Goal: Task Accomplishment & Management: Use online tool/utility

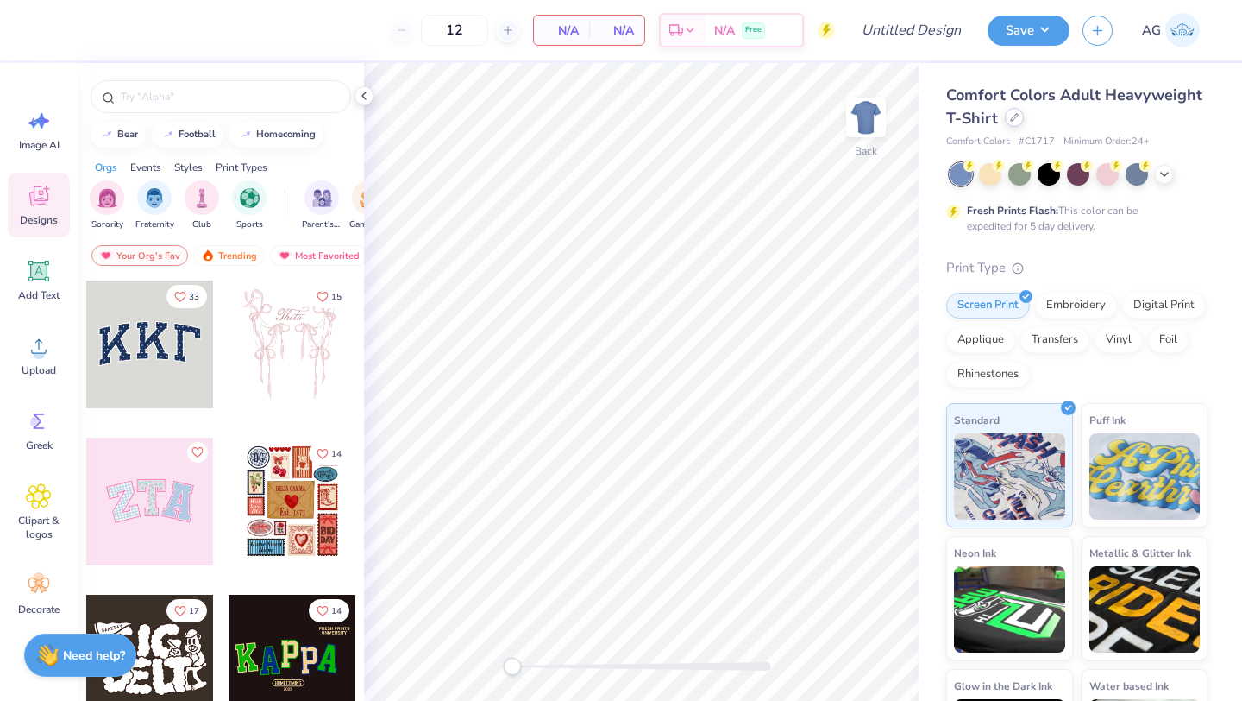
click at [1020, 122] on div at bounding box center [1014, 117] width 19 height 19
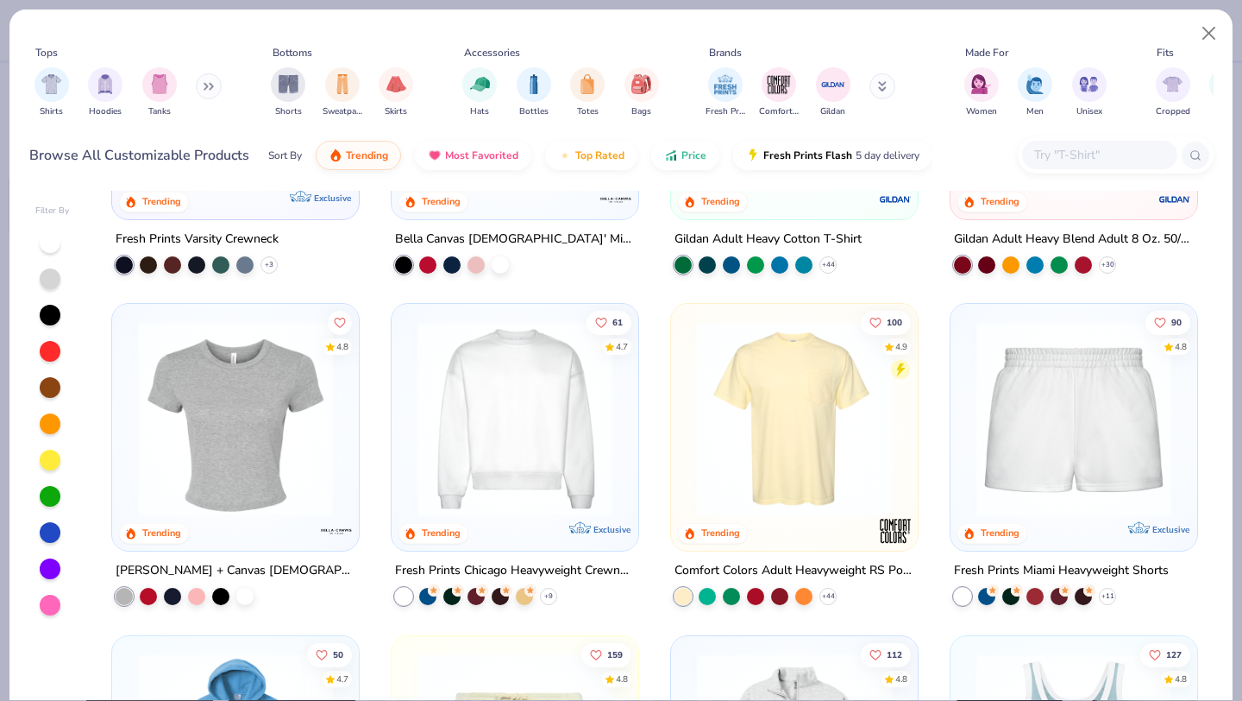
scroll to position [927, 0]
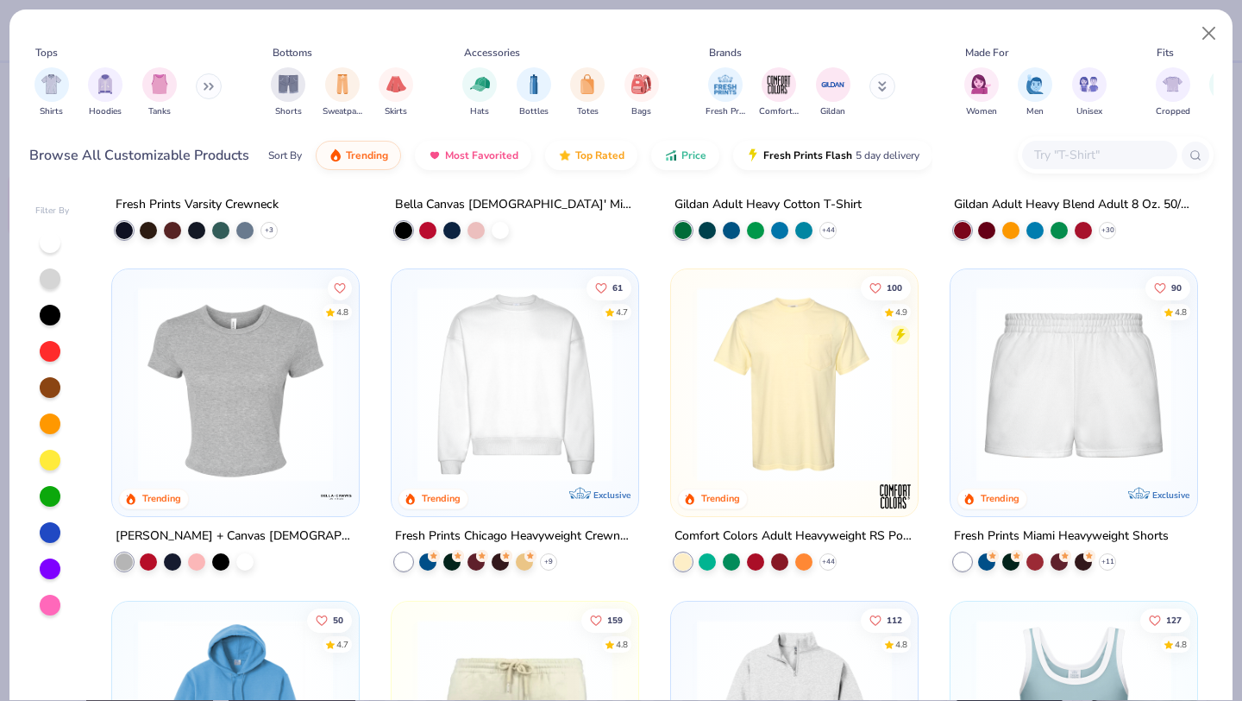
click at [500, 380] on img at bounding box center [515, 383] width 212 height 195
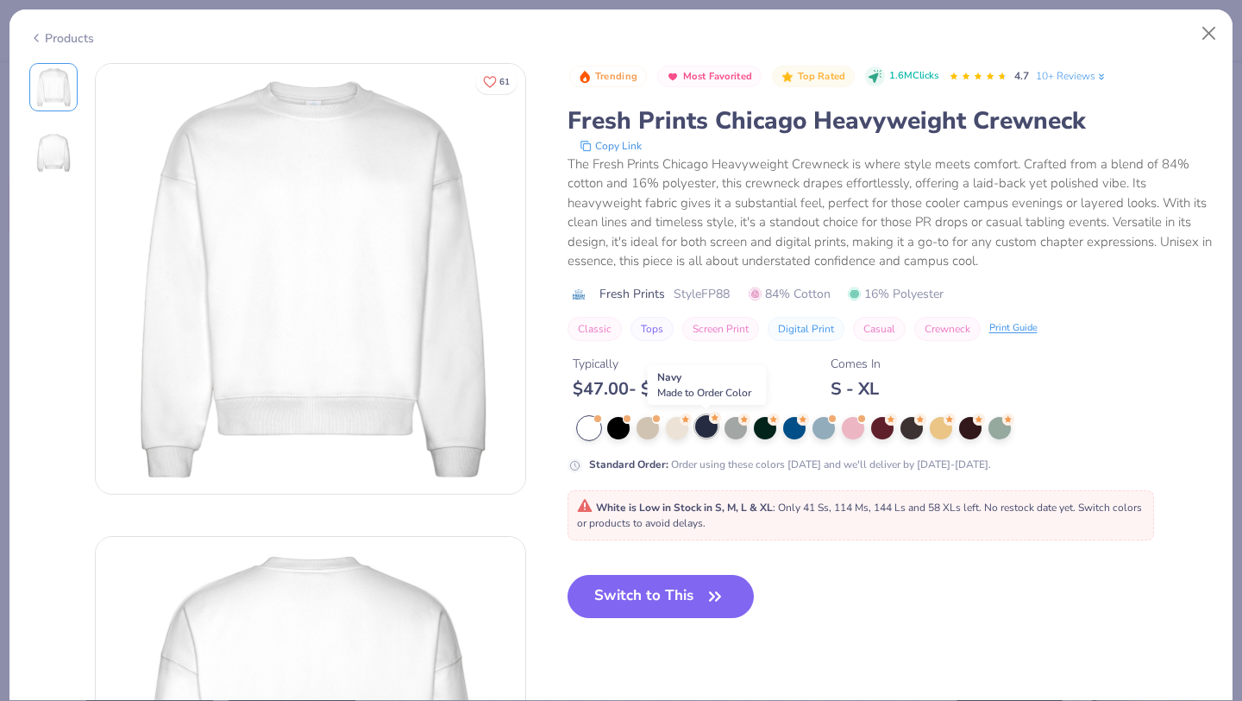
click at [705, 431] on div at bounding box center [706, 426] width 22 height 22
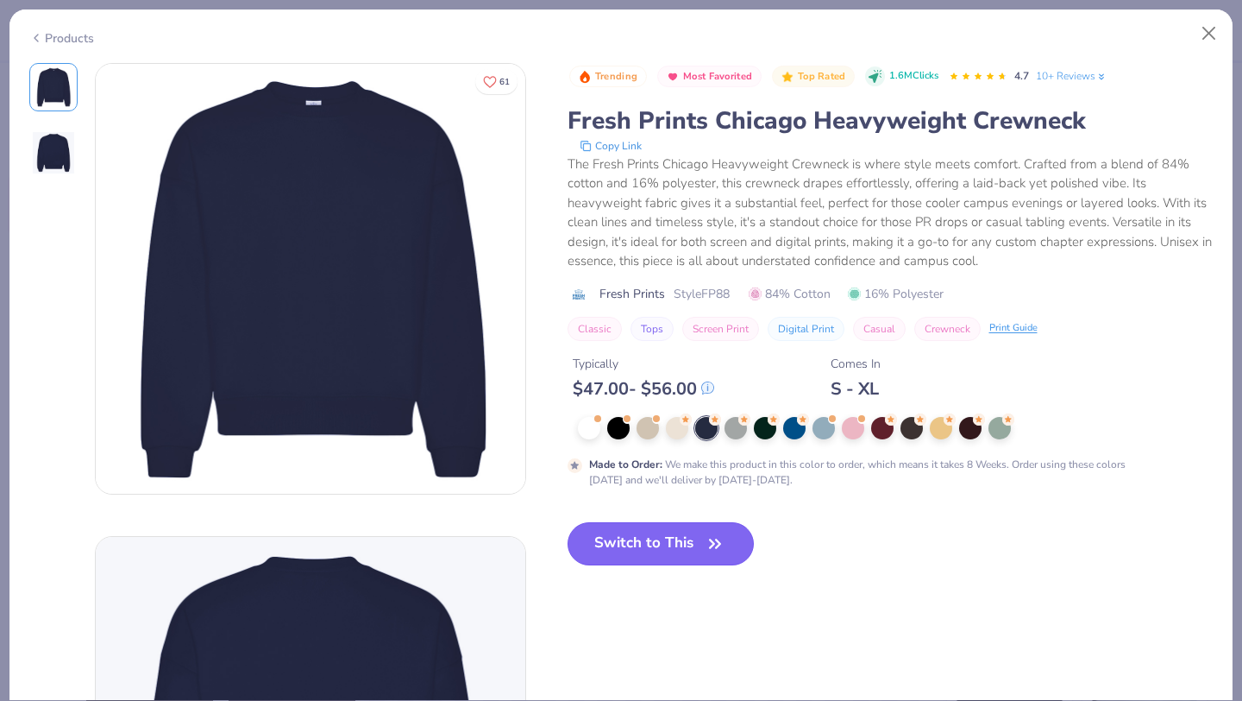
click at [672, 535] on button "Switch to This" at bounding box center [661, 543] width 187 height 43
type input "50"
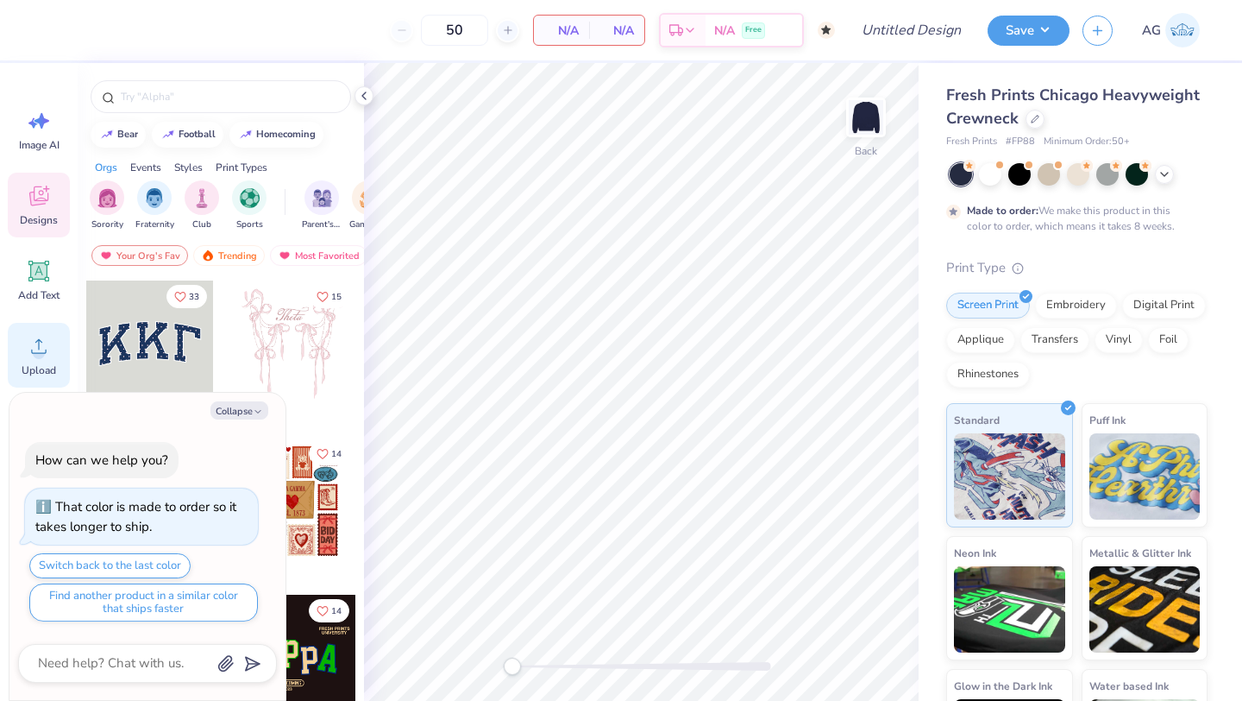
click at [49, 369] on span "Upload" at bounding box center [39, 370] width 35 height 14
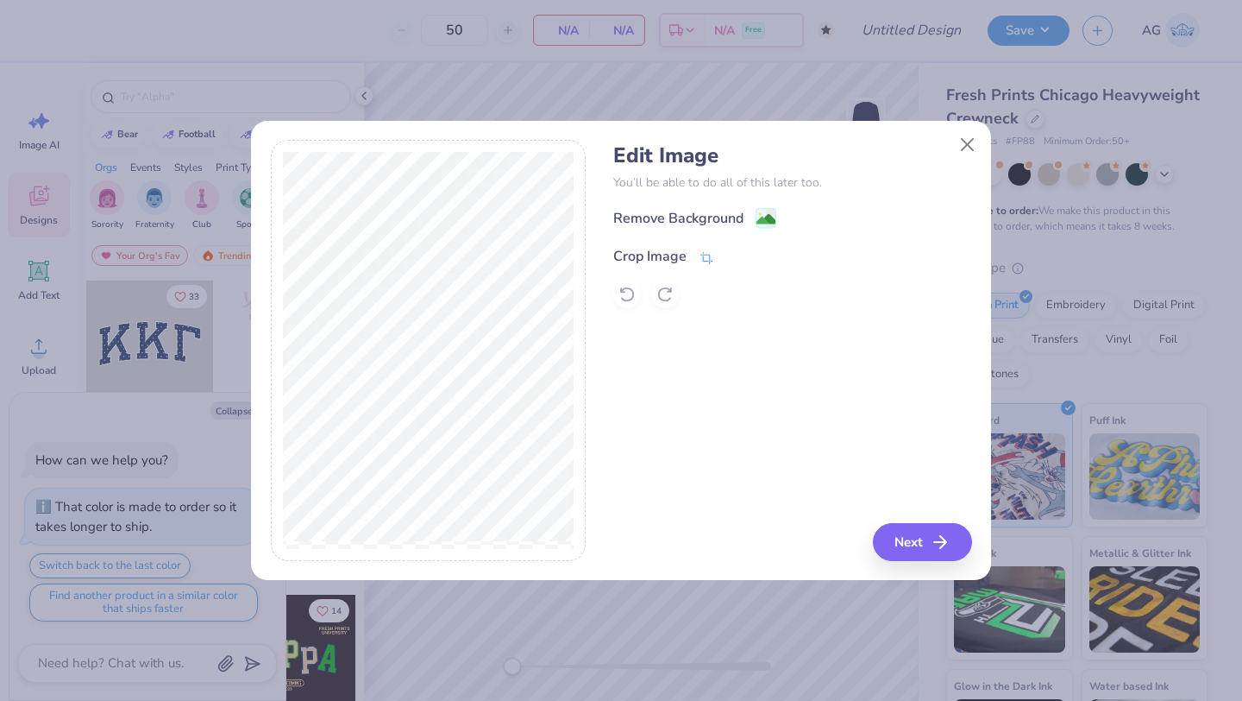
click at [639, 254] on div "Crop Image" at bounding box center [649, 256] width 73 height 21
click at [732, 255] on polyline at bounding box center [735, 254] width 7 height 5
click at [719, 217] on div "Remove Background" at bounding box center [678, 220] width 130 height 21
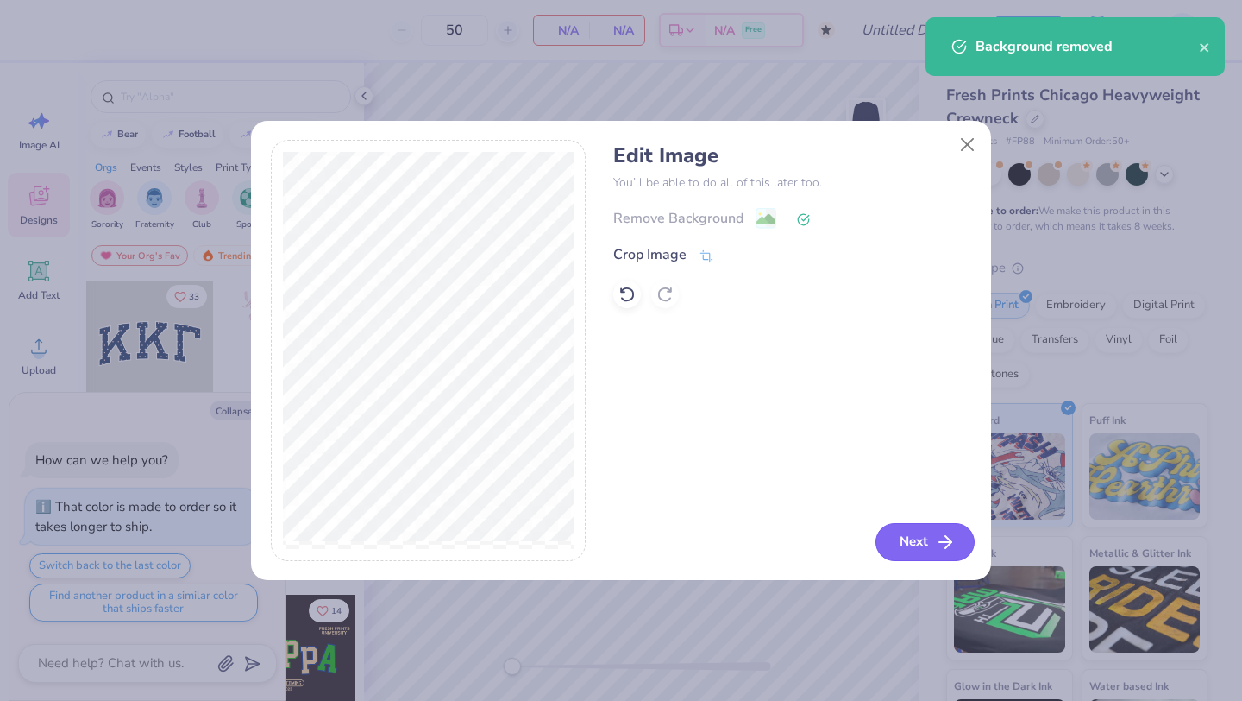
click at [898, 548] on button "Next" at bounding box center [925, 542] width 99 height 38
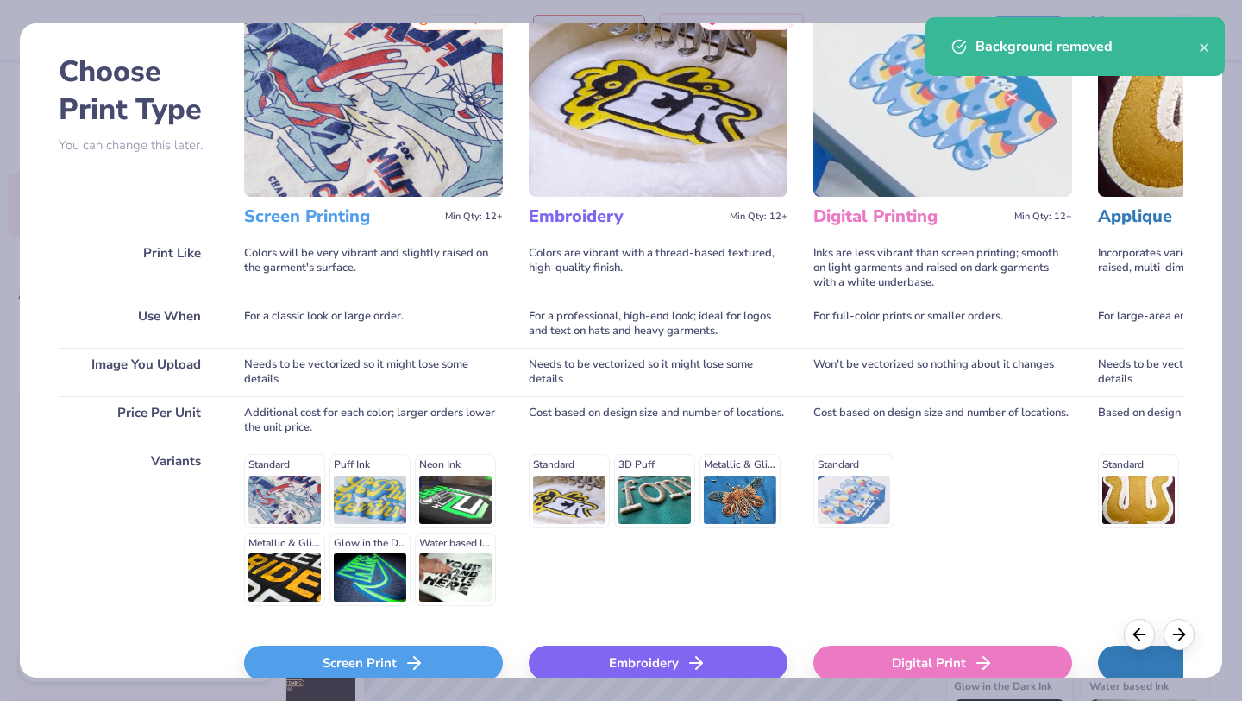
scroll to position [74, 0]
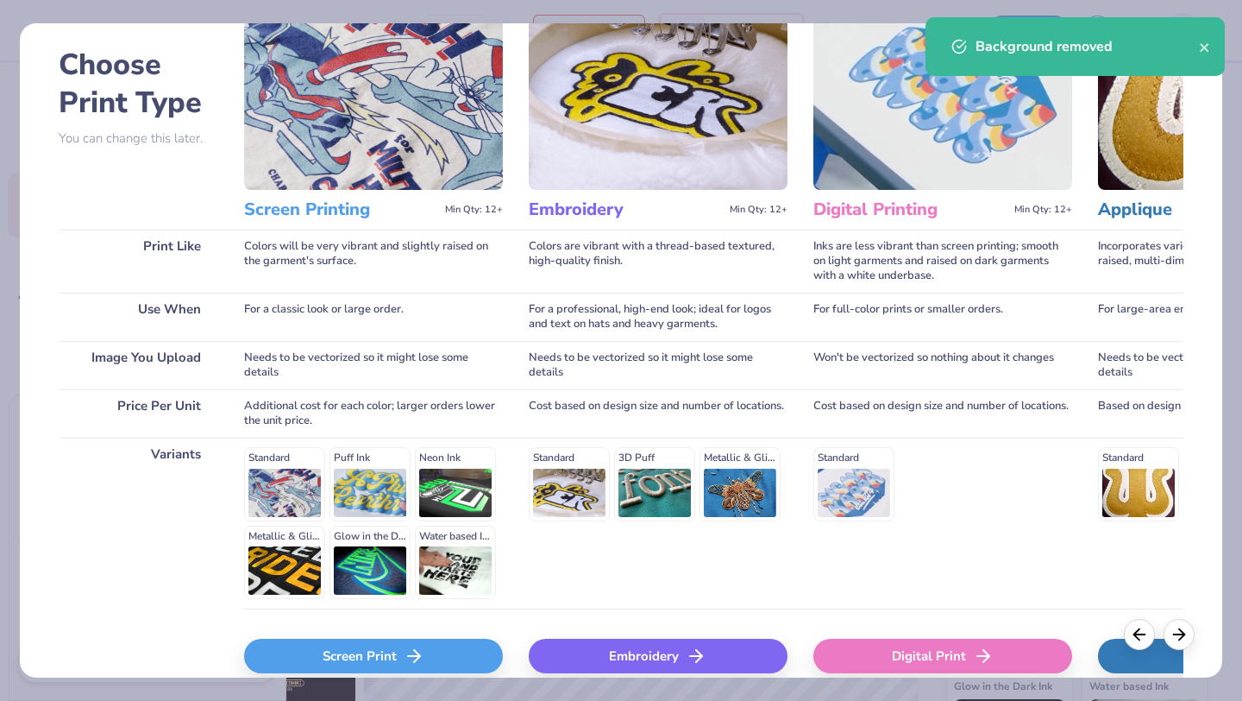
click at [857, 654] on div "Digital Print" at bounding box center [943, 655] width 259 height 35
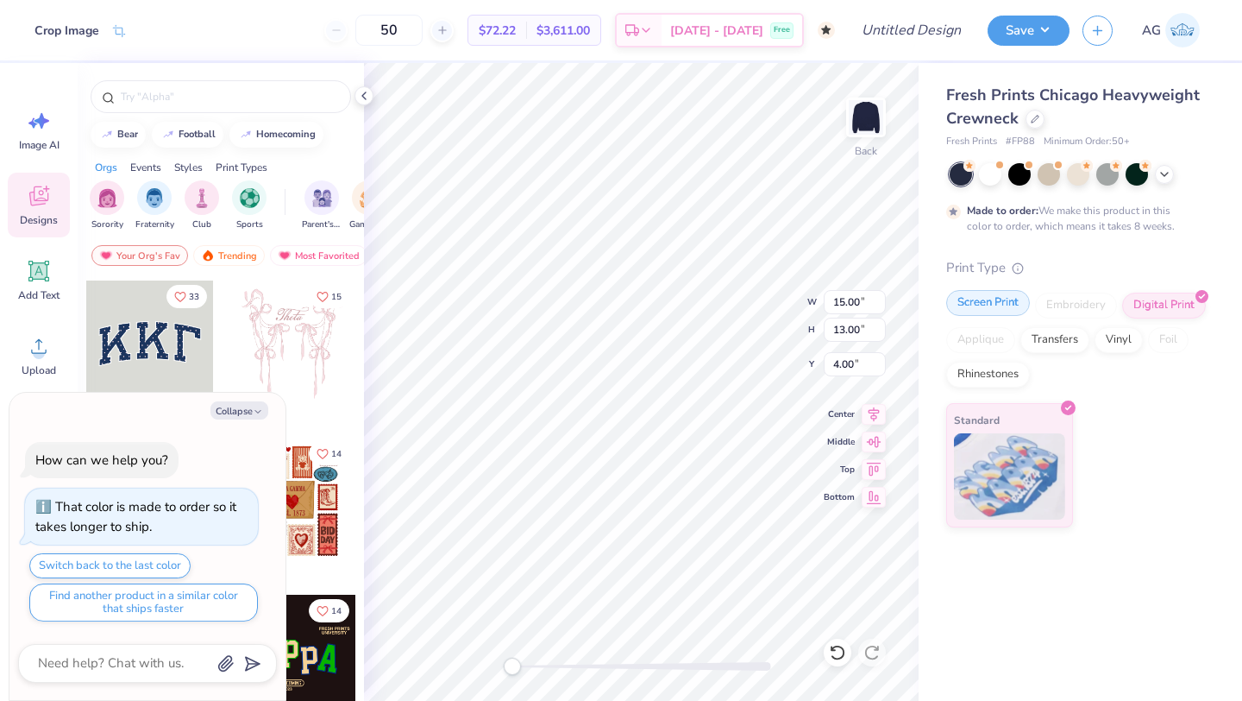
click at [1000, 308] on div "Screen Print" at bounding box center [988, 303] width 84 height 26
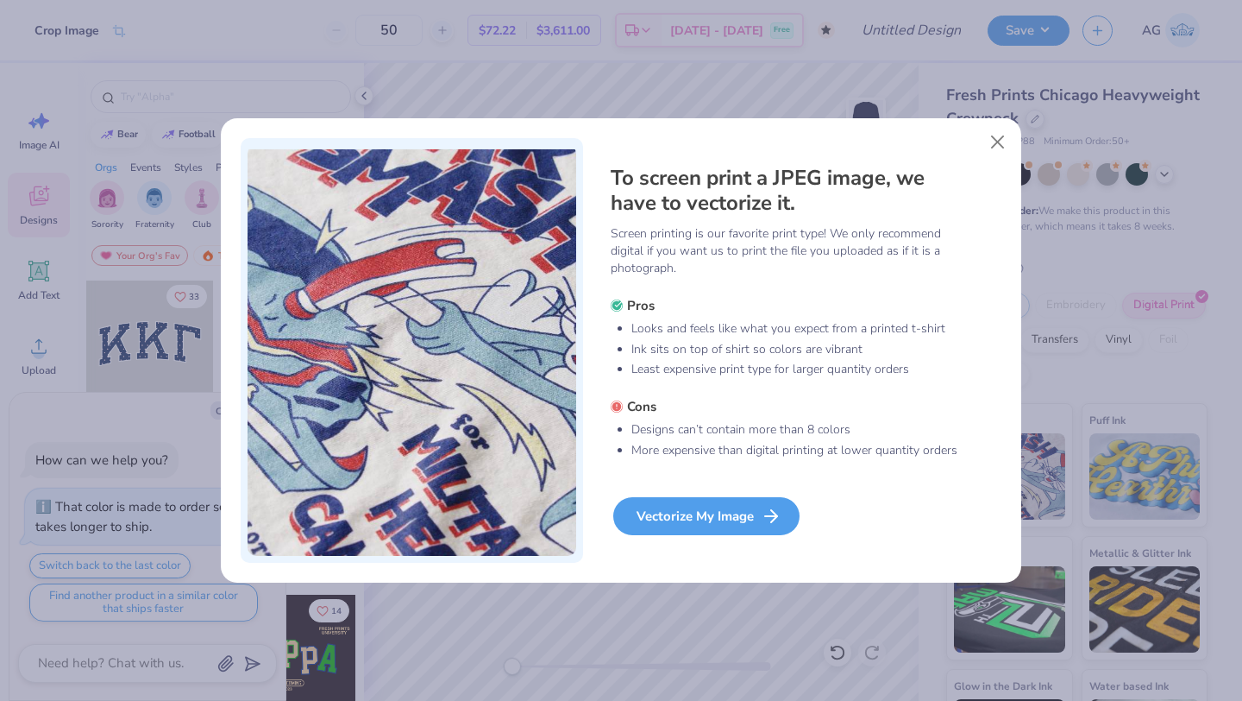
click at [730, 513] on div "Vectorize My Image" at bounding box center [706, 516] width 186 height 38
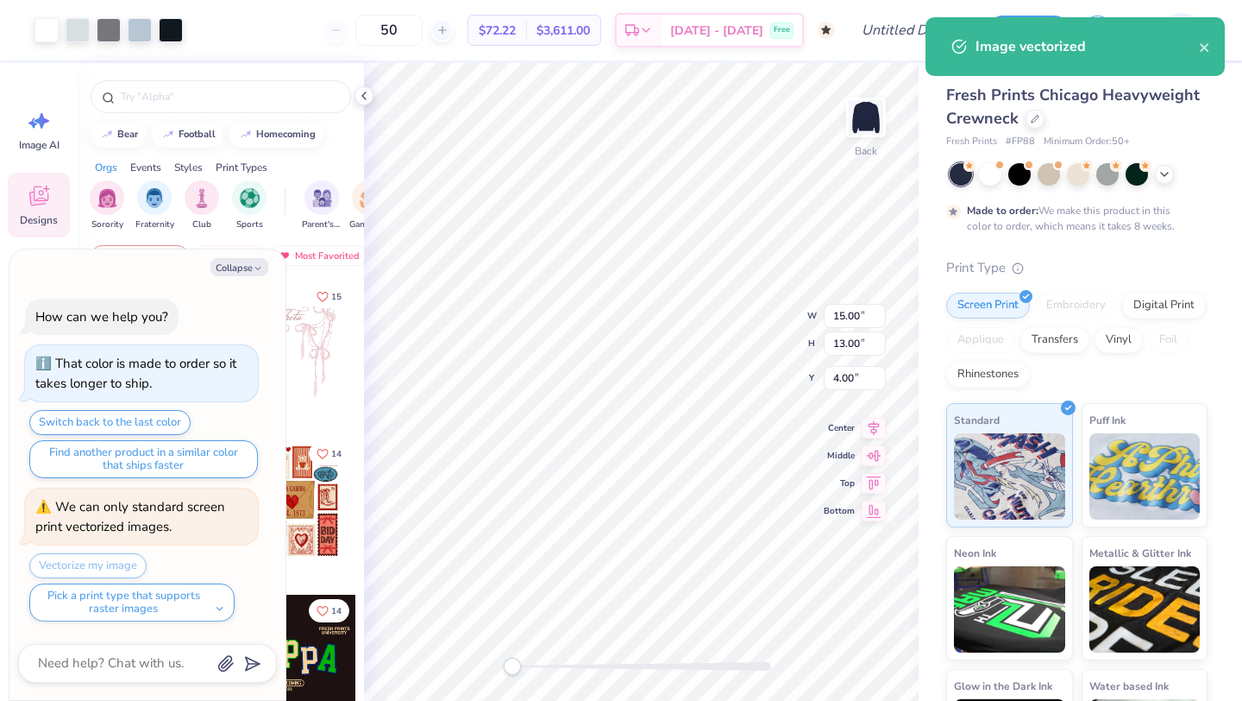
type textarea "x"
type input "14.37"
type input "12.47"
type input "3.00"
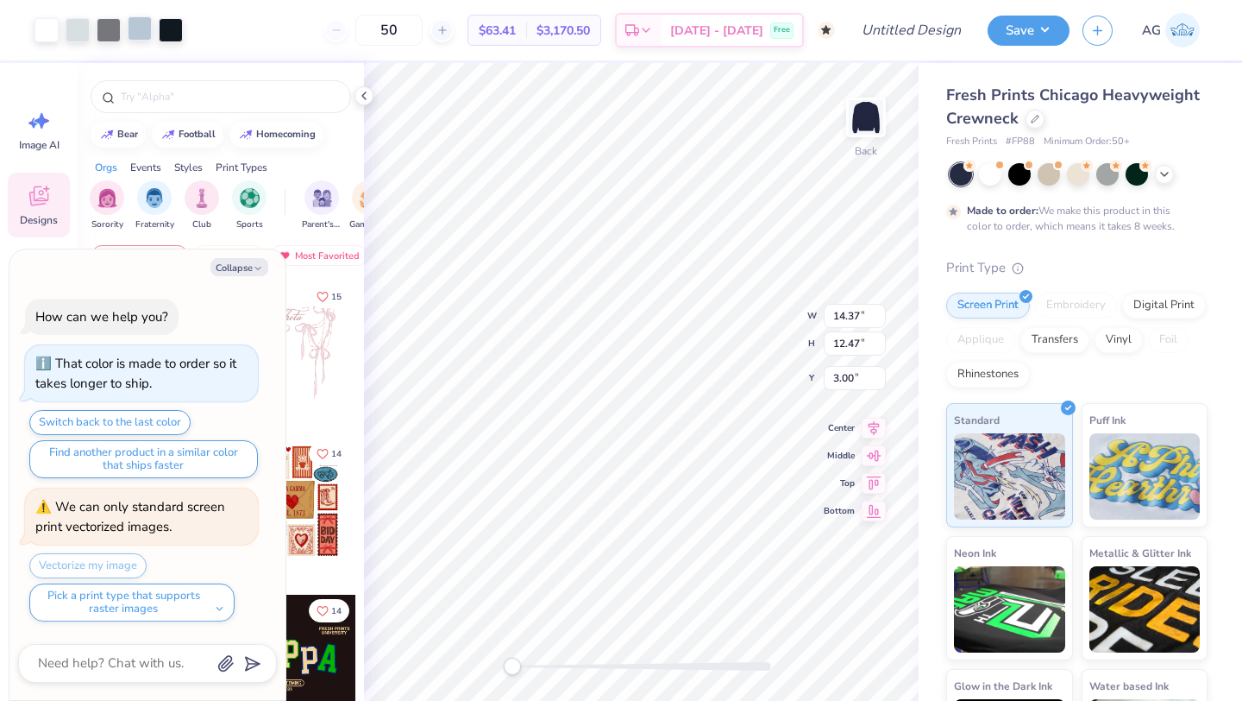
click at [142, 32] on div at bounding box center [140, 28] width 24 height 24
type textarea "x"
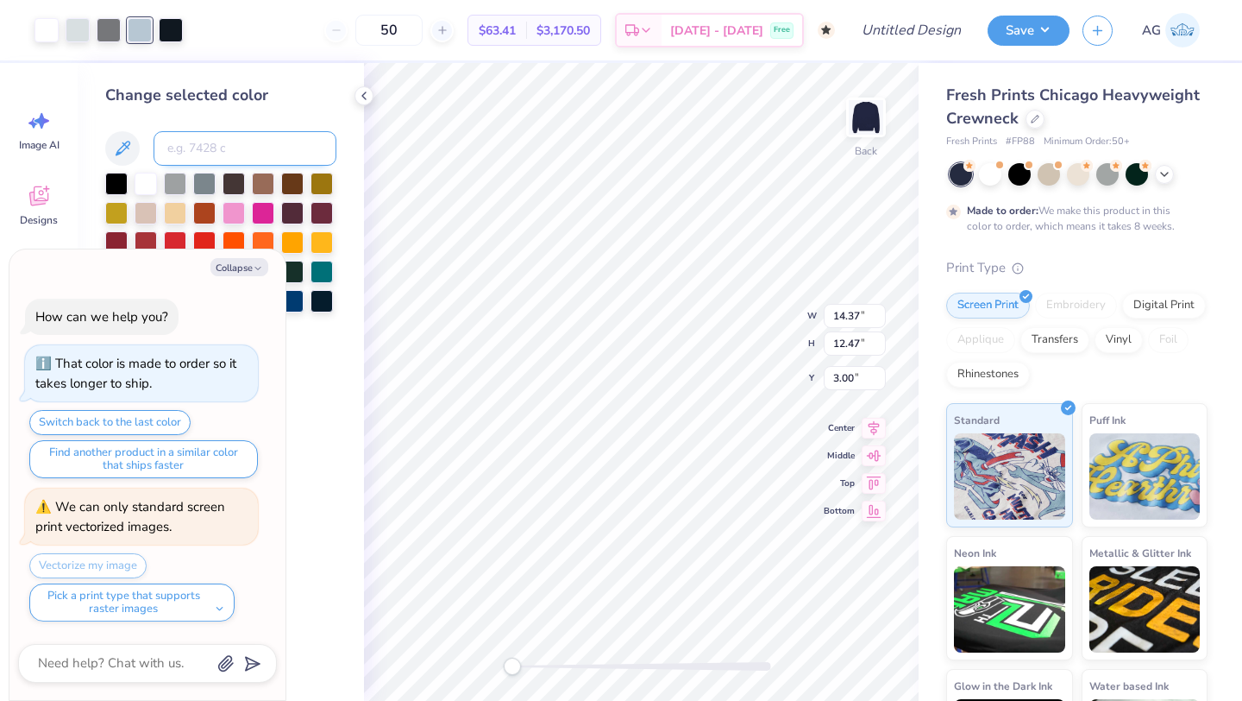
click at [203, 148] on input at bounding box center [245, 148] width 183 height 35
type input "7541"
click at [116, 27] on div at bounding box center [109, 28] width 24 height 24
type textarea "x"
click at [202, 139] on input at bounding box center [245, 148] width 183 height 35
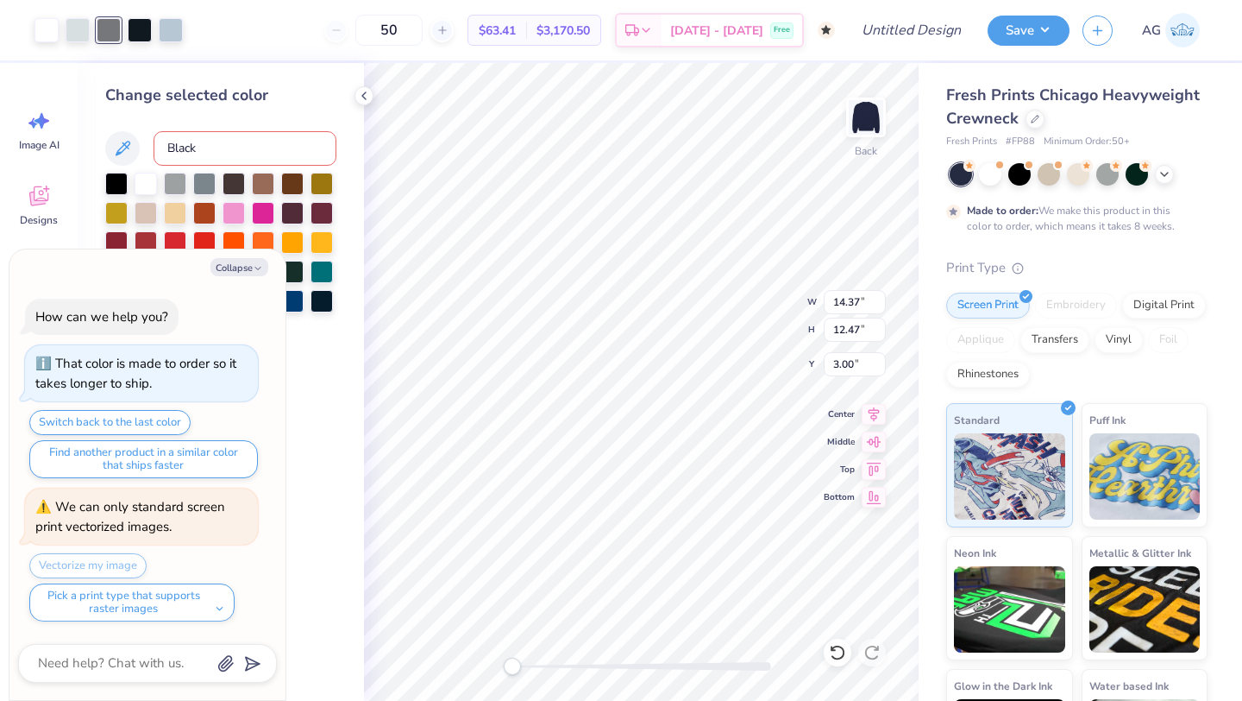
type input "Black 6"
type textarea "x"
click at [177, 34] on div at bounding box center [171, 28] width 24 height 24
click at [83, 28] on div at bounding box center [78, 28] width 24 height 24
type textarea "x"
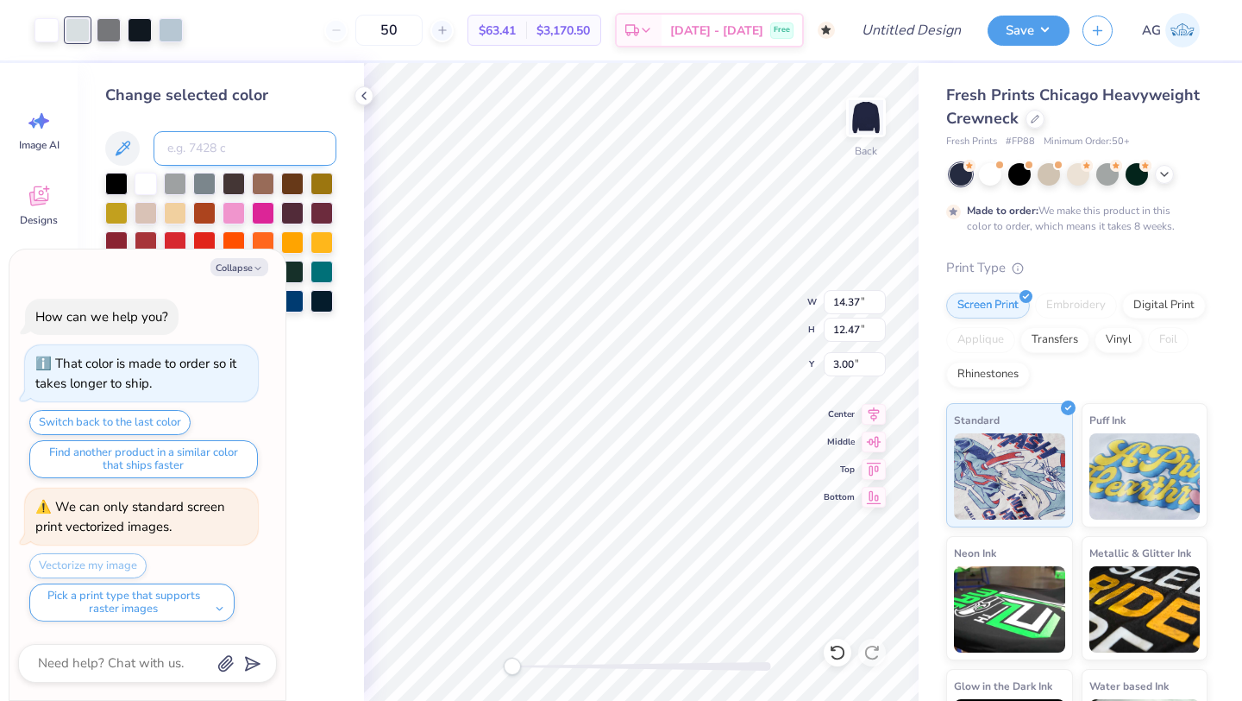
click at [190, 149] on input at bounding box center [245, 148] width 183 height 35
type input "5445"
type textarea "x"
click at [104, 24] on div at bounding box center [109, 28] width 24 height 24
type textarea "x"
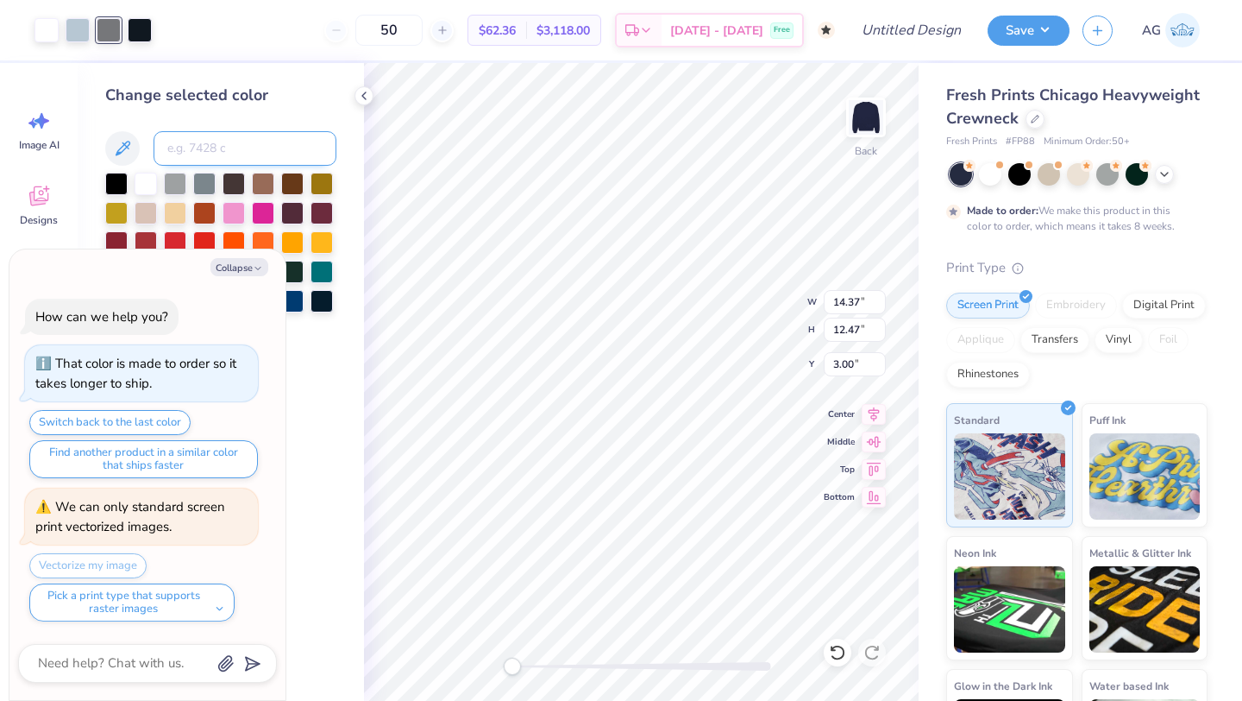
click at [199, 144] on input at bounding box center [245, 148] width 183 height 35
type input "Black 6"
type textarea "x"
click at [112, 26] on div at bounding box center [109, 28] width 24 height 24
type textarea "x"
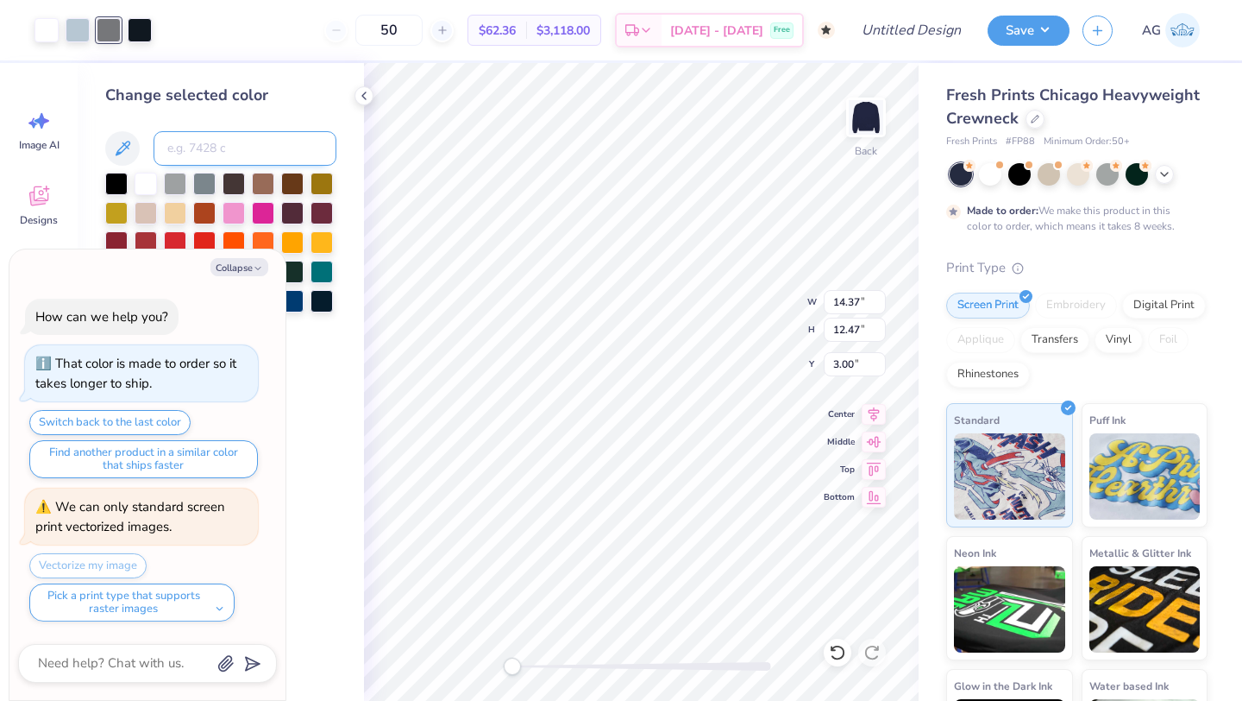
click at [209, 138] on input at bounding box center [245, 148] width 183 height 35
type input "Black 6"
type textarea "x"
click at [104, 28] on div at bounding box center [109, 28] width 24 height 24
click at [125, 179] on div at bounding box center [116, 182] width 22 height 22
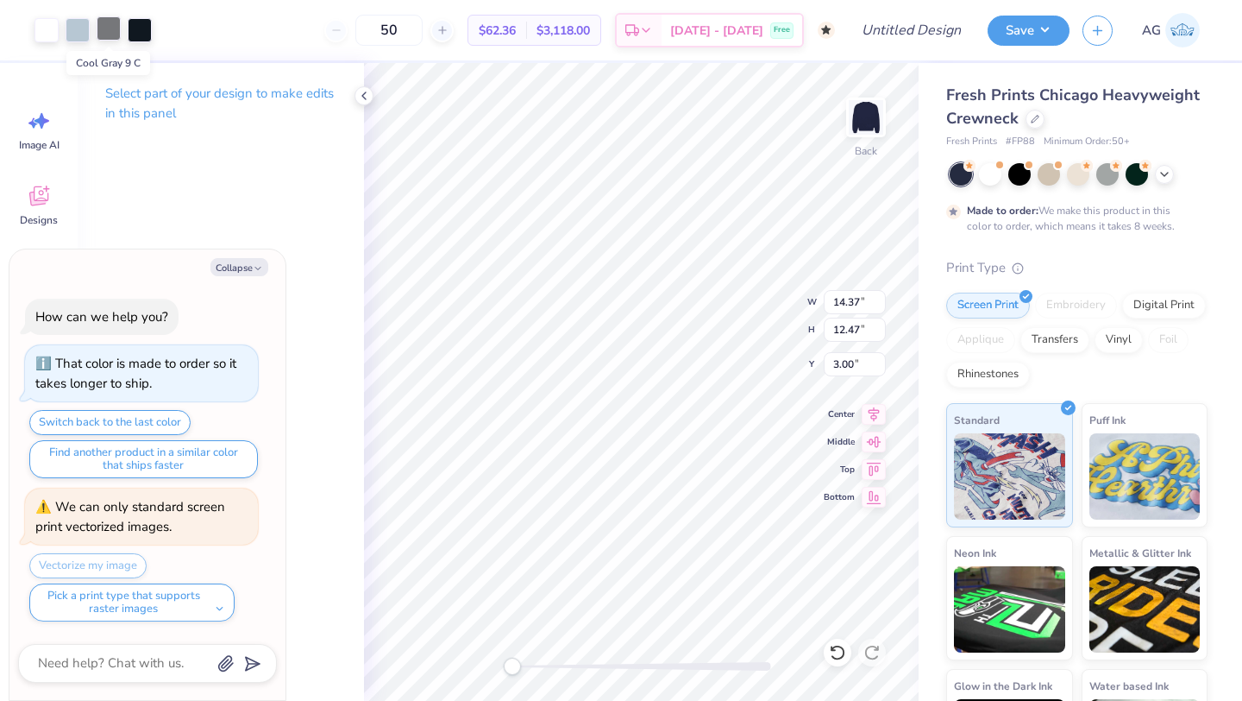
click at [110, 35] on div at bounding box center [109, 28] width 24 height 24
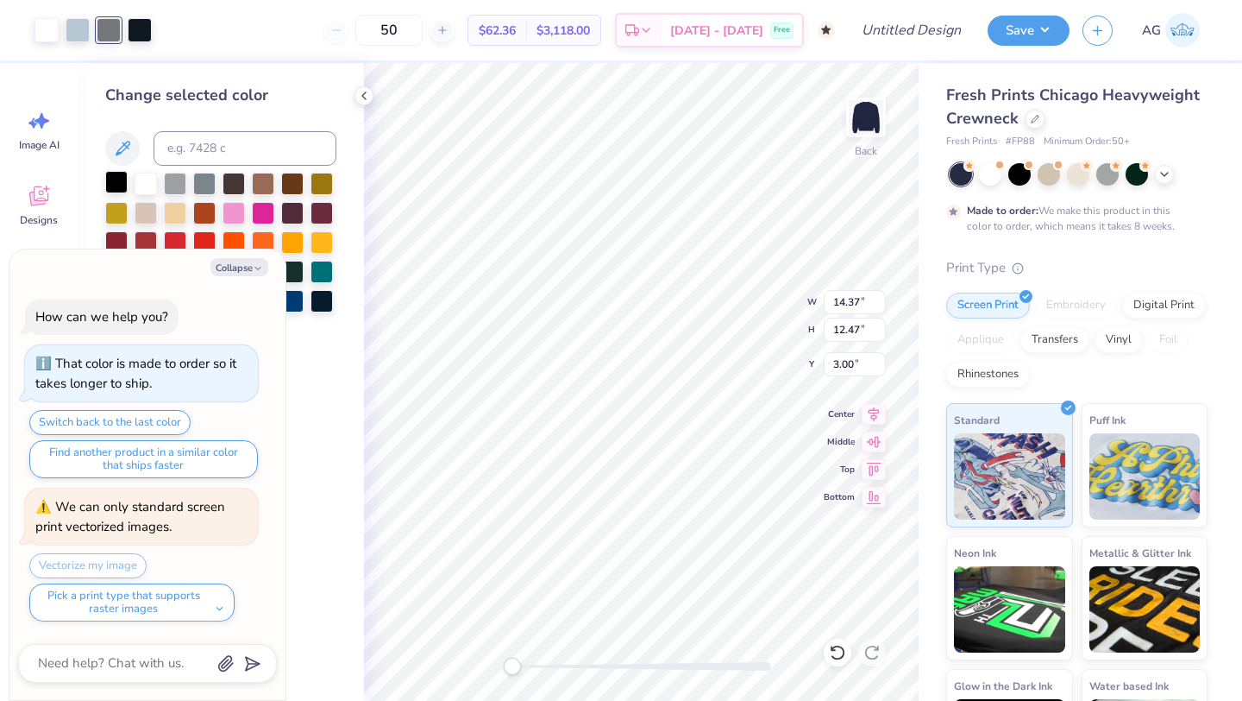
click at [124, 176] on div at bounding box center [116, 182] width 22 height 22
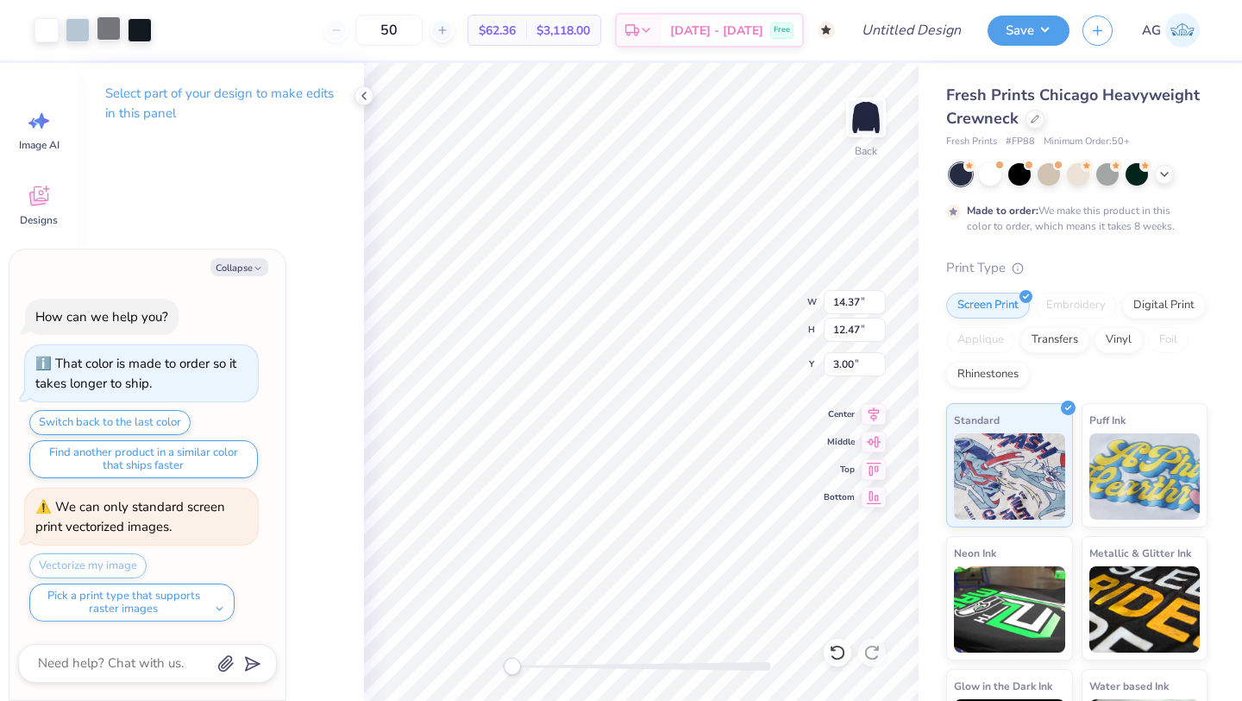
click at [112, 34] on div at bounding box center [109, 28] width 24 height 24
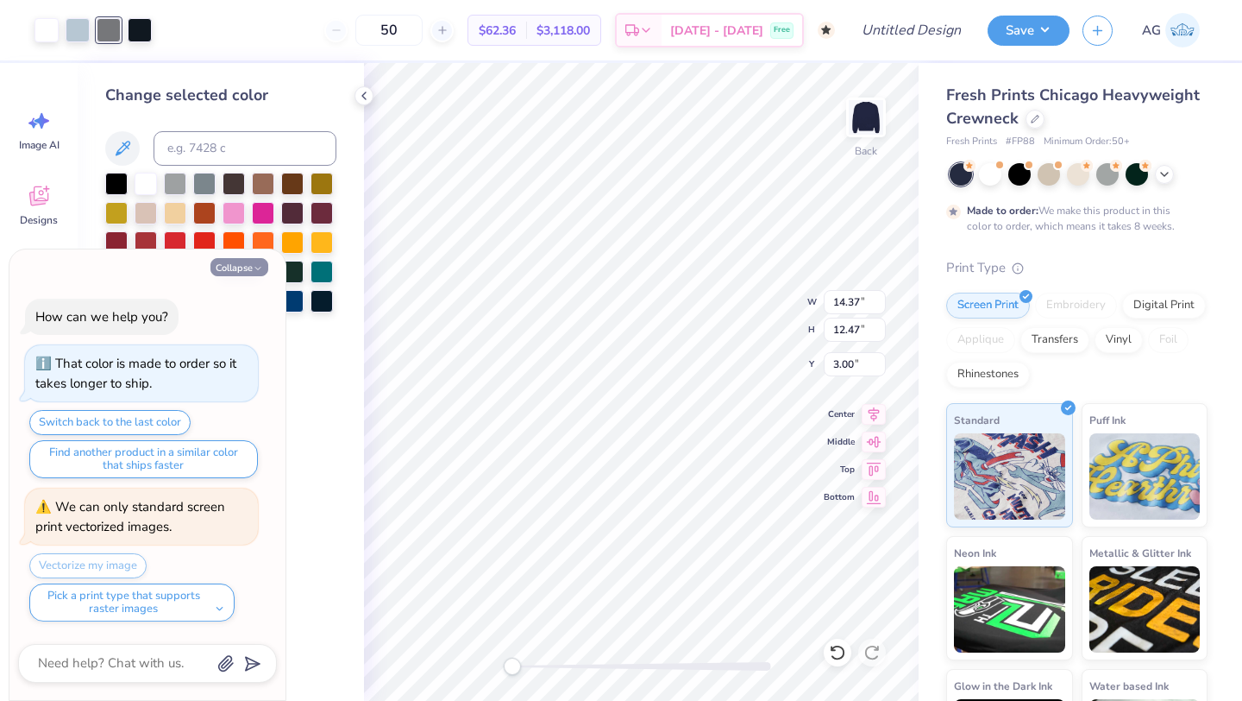
click at [254, 270] on icon "button" at bounding box center [258, 268] width 10 height 10
type textarea "x"
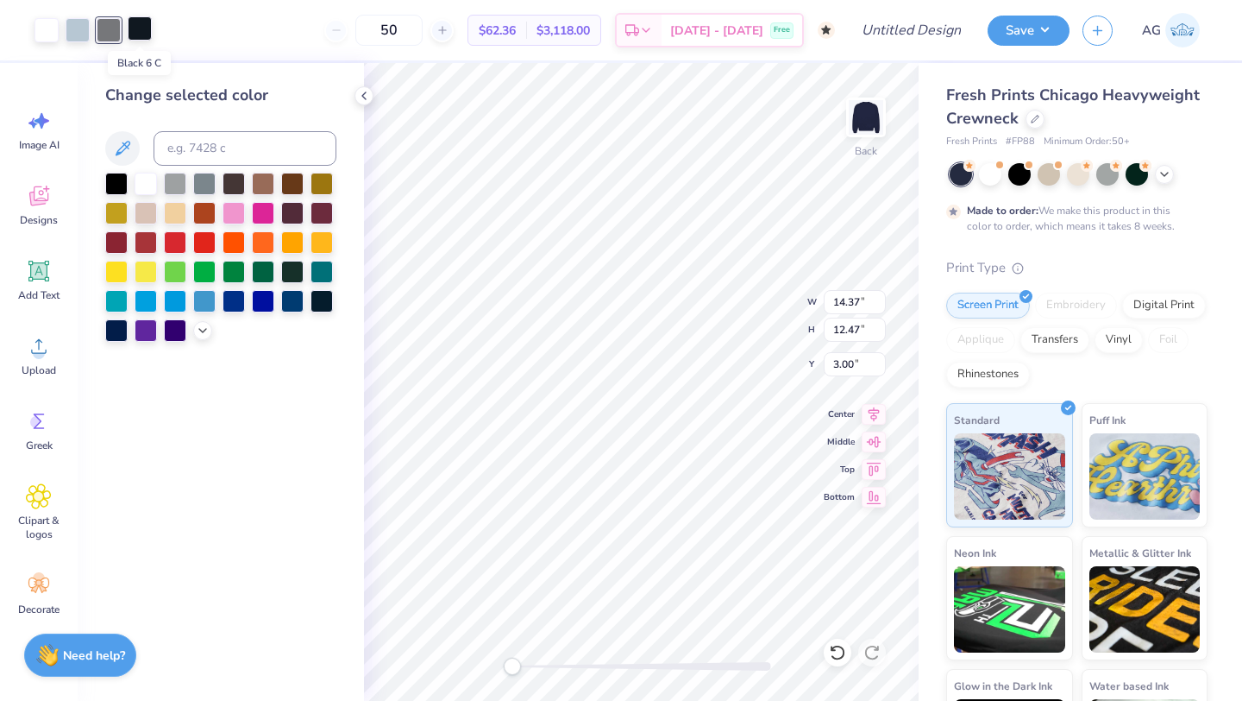
click at [132, 40] on div at bounding box center [140, 28] width 24 height 24
click at [119, 177] on div at bounding box center [116, 182] width 22 height 22
click at [167, 30] on div at bounding box center [171, 28] width 24 height 24
click at [141, 30] on div at bounding box center [140, 28] width 24 height 24
click at [172, 31] on div at bounding box center [171, 28] width 24 height 24
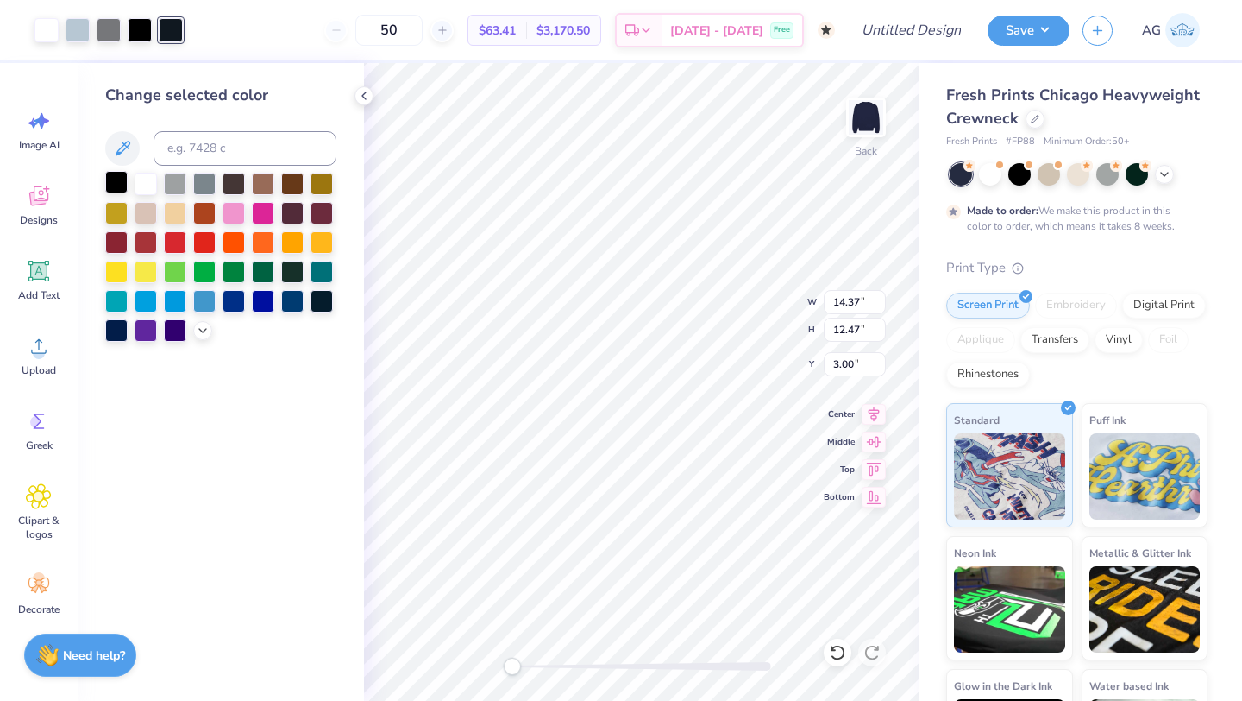
click at [123, 174] on div at bounding box center [116, 182] width 22 height 22
click at [169, 36] on div at bounding box center [171, 28] width 24 height 24
click at [842, 644] on icon at bounding box center [837, 652] width 17 height 17
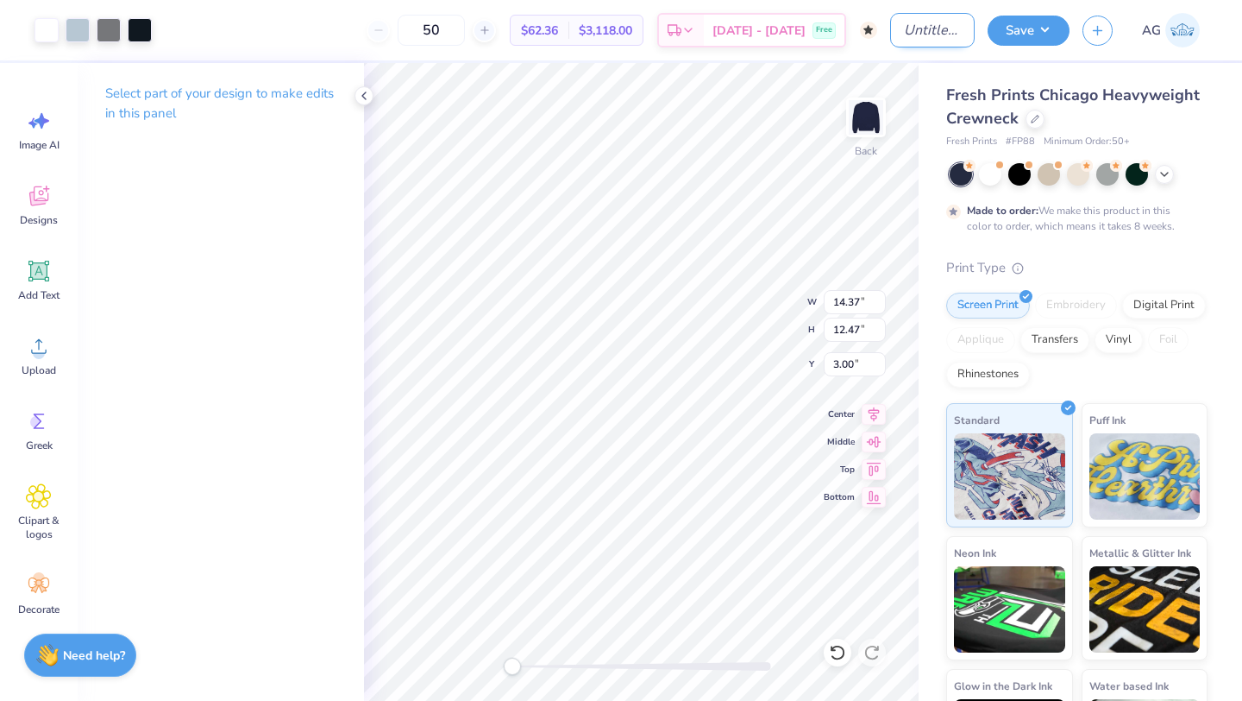
click at [912, 31] on input "Design Title" at bounding box center [932, 30] width 85 height 35
type input "Navy Crew Neck"
click at [1019, 34] on button "Save" at bounding box center [1029, 28] width 82 height 30
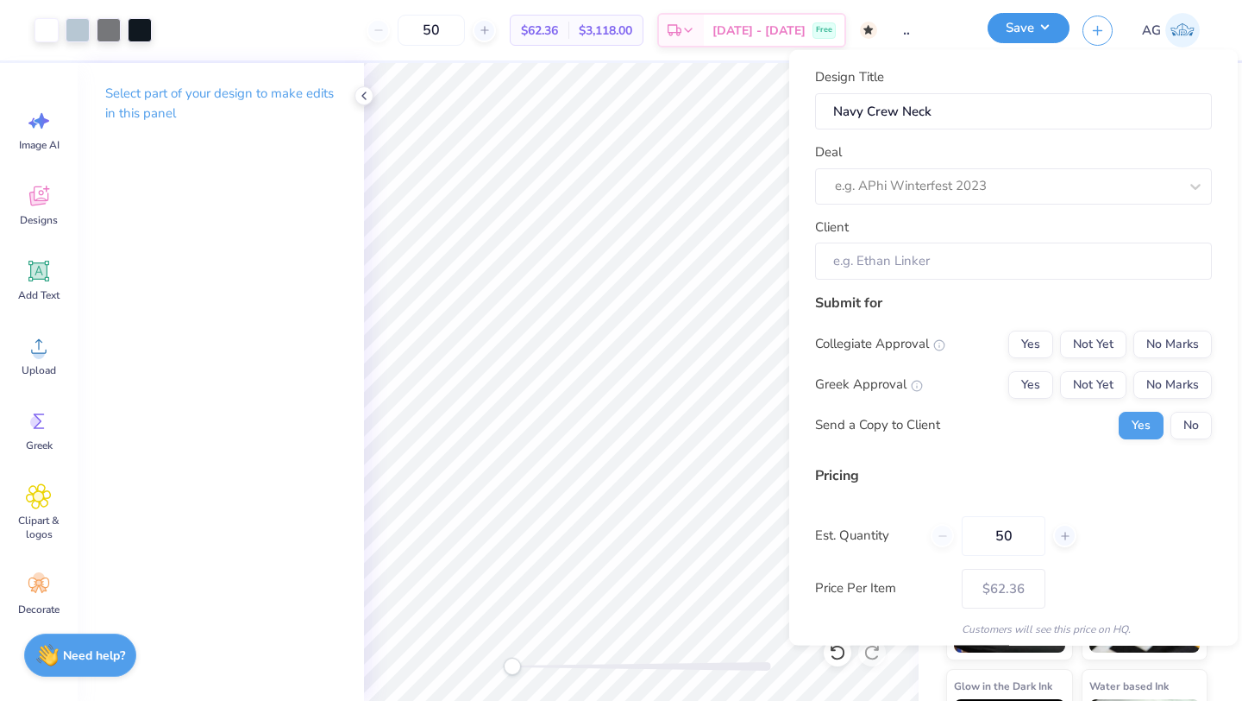
scroll to position [0, 0]
click at [1059, 341] on div "Yes Not Yet No Marks" at bounding box center [1111, 344] width 204 height 28
click at [1034, 339] on button "Yes" at bounding box center [1031, 344] width 45 height 28
click at [1033, 383] on button "Yes" at bounding box center [1031, 384] width 45 height 28
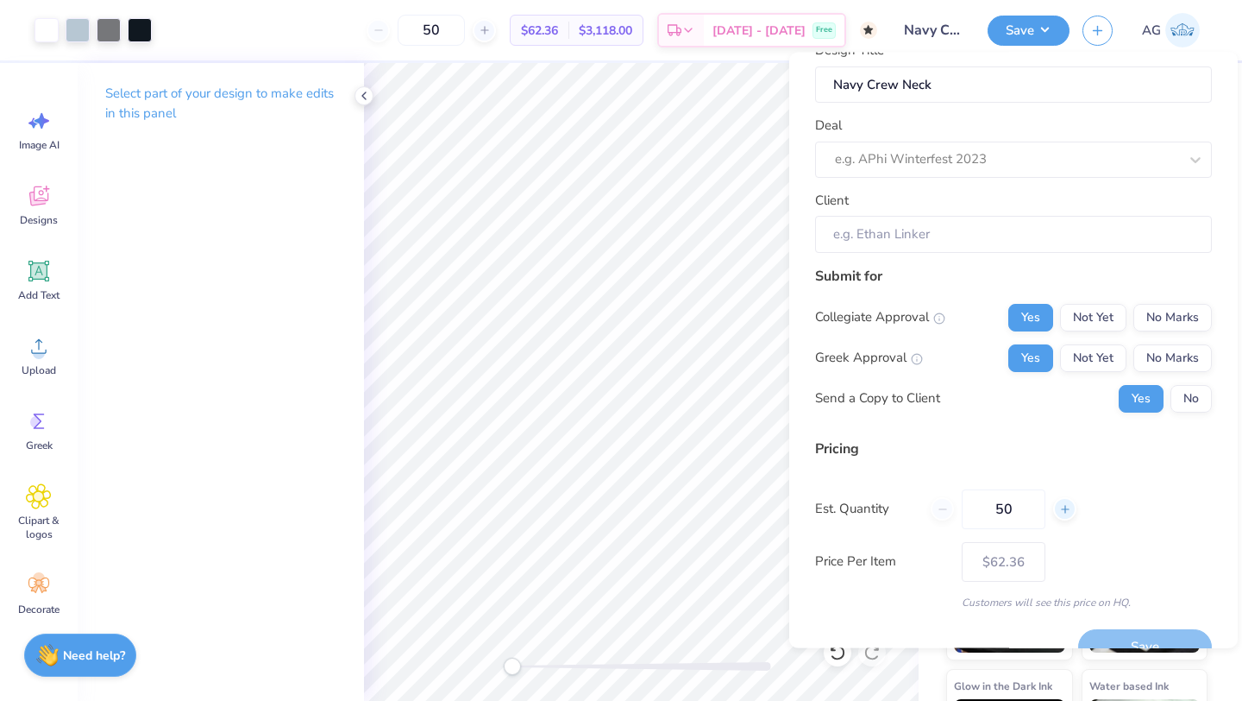
scroll to position [24, 0]
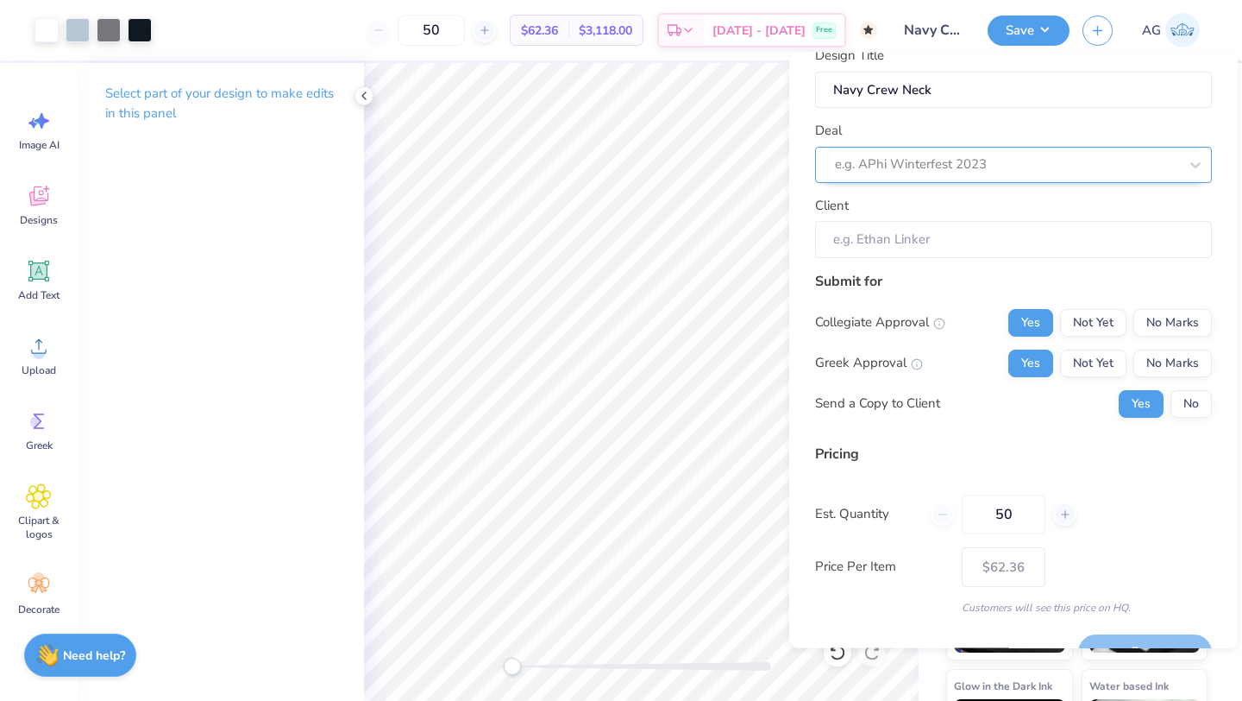
click at [1009, 179] on div "e.g. APhi Winterfest 2023" at bounding box center [1013, 164] width 397 height 36
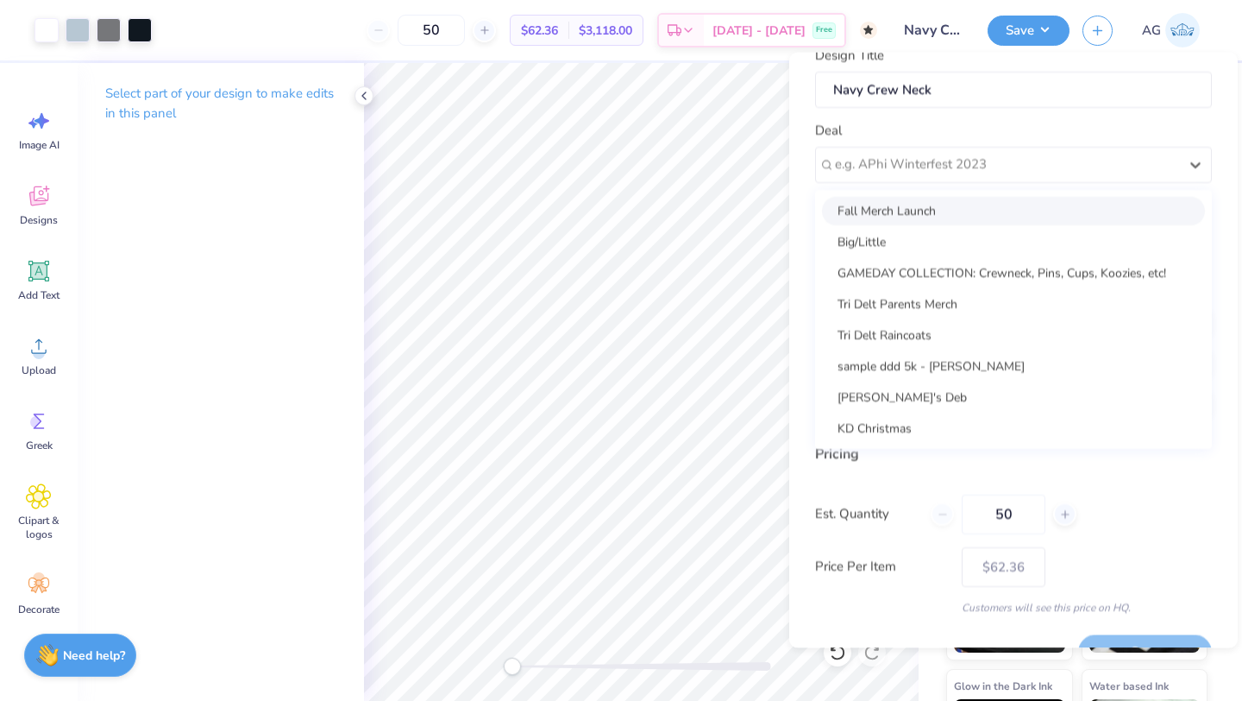
click at [926, 217] on div "Fall Merch Launch" at bounding box center [1013, 210] width 383 height 28
type input "Eliza Douglass Tharp"
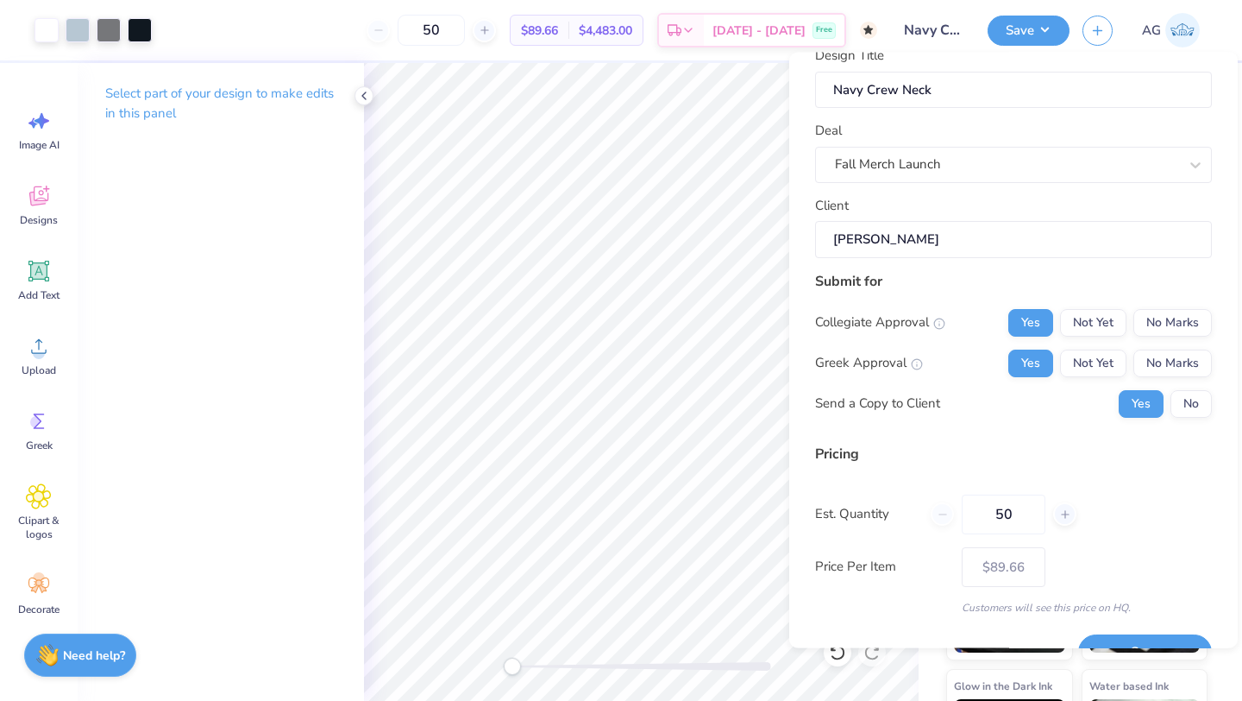
scroll to position [62, 0]
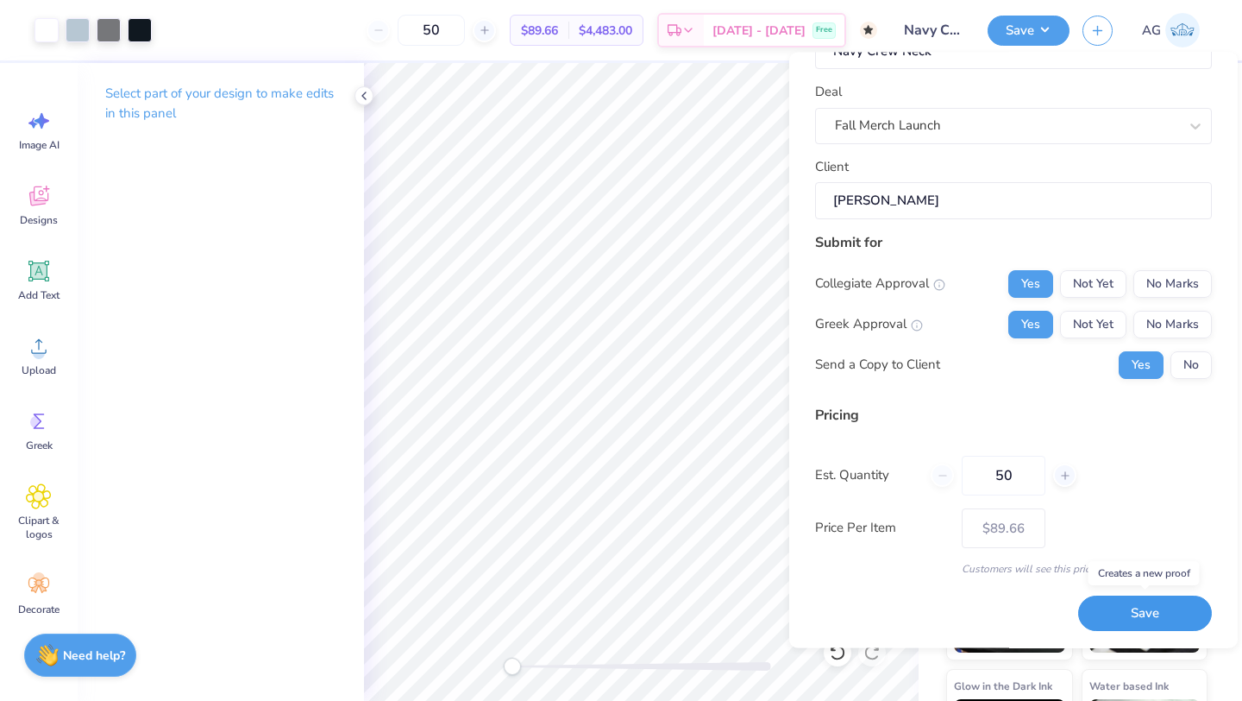
click at [1145, 611] on button "Save" at bounding box center [1145, 613] width 134 height 35
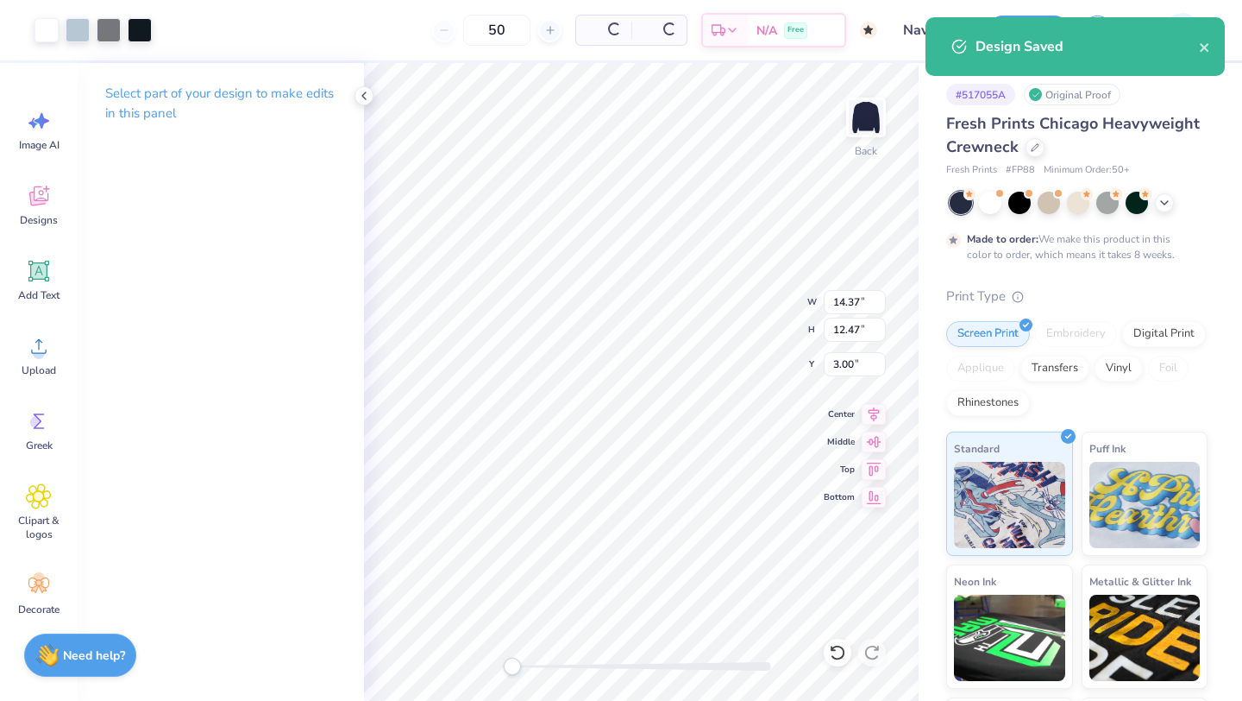
type input "$62.36"
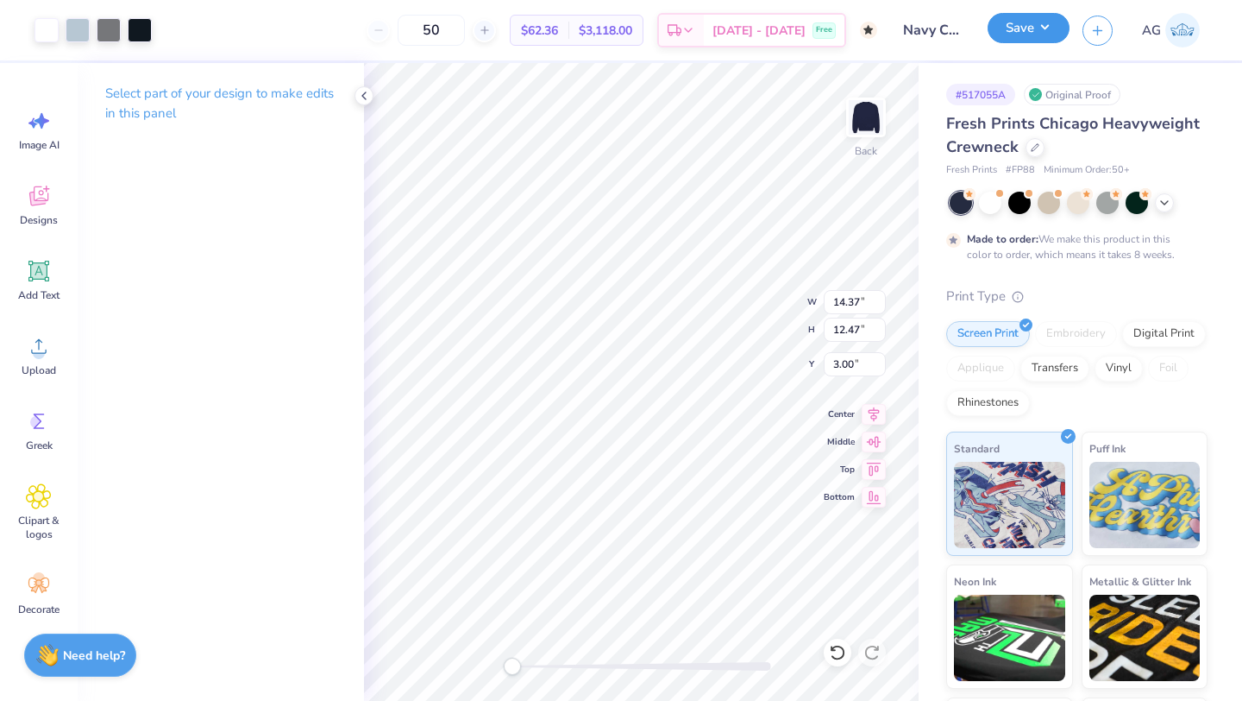
click at [1018, 41] on button "Save" at bounding box center [1029, 28] width 82 height 30
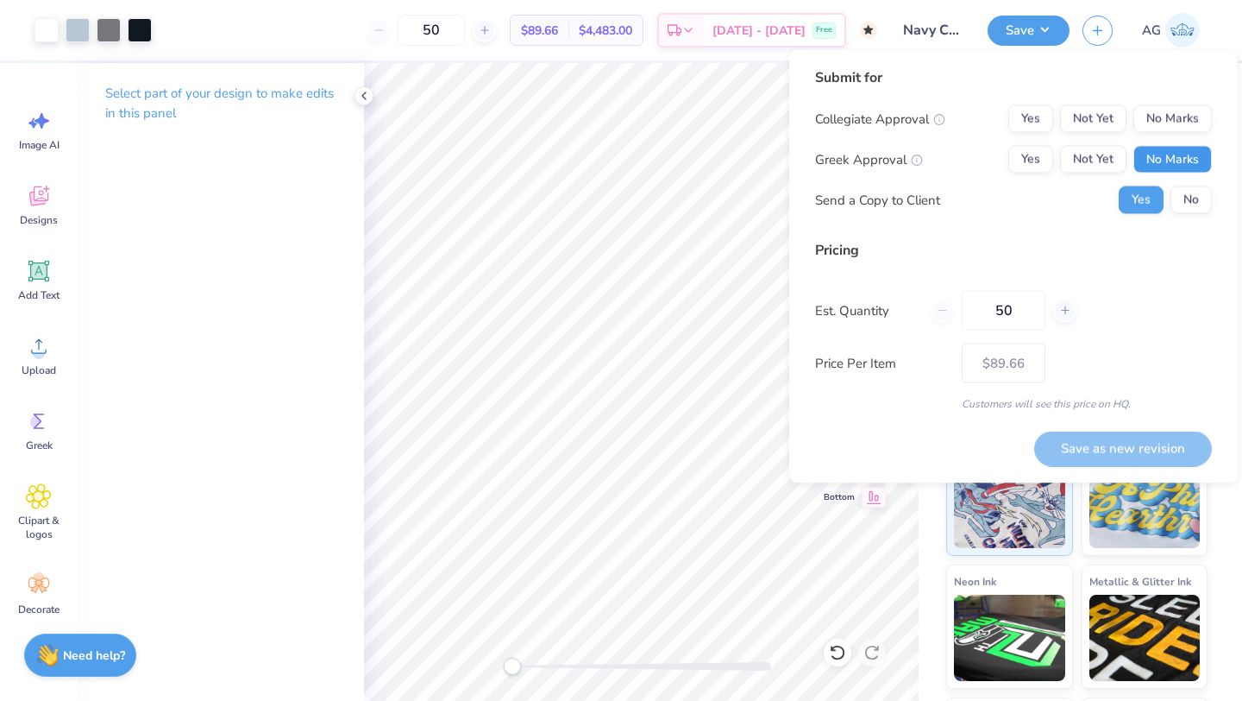
click at [1160, 153] on button "No Marks" at bounding box center [1173, 160] width 79 height 28
click at [1019, 154] on button "Yes" at bounding box center [1031, 160] width 45 height 28
click at [1021, 125] on button "Yes" at bounding box center [1031, 119] width 45 height 28
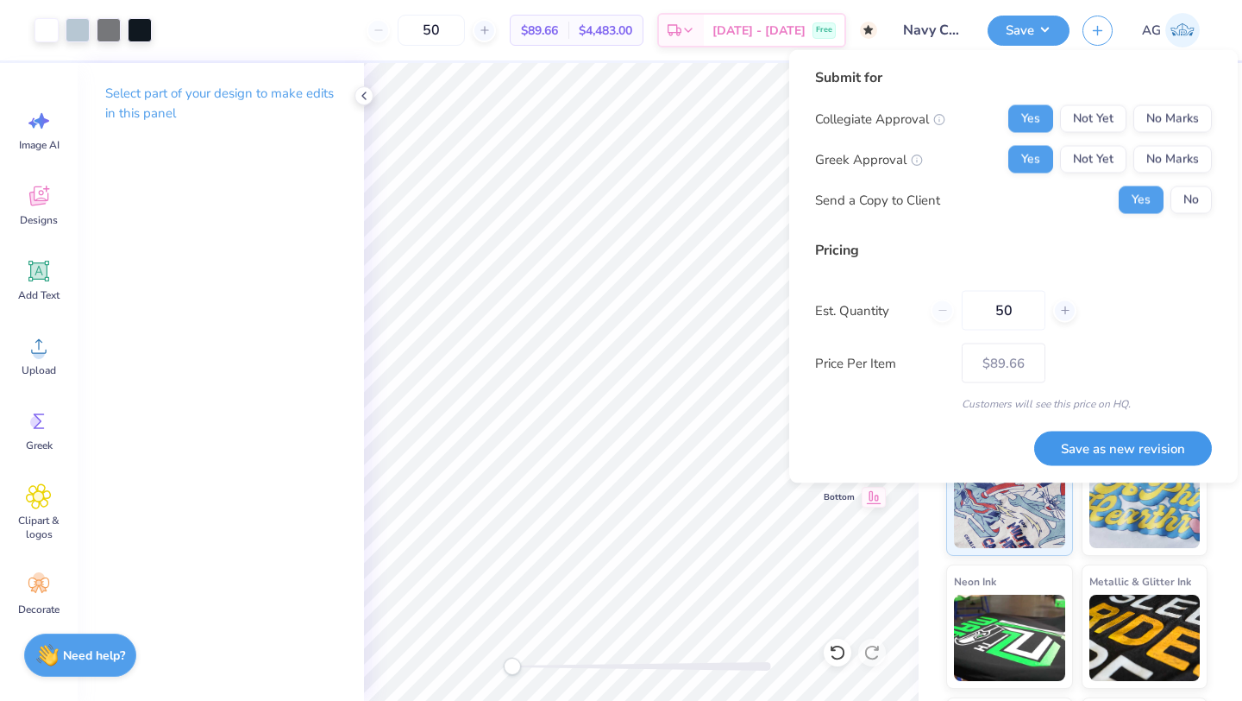
click at [1060, 448] on button "Save as new revision" at bounding box center [1123, 448] width 178 height 35
type input "$89.66"
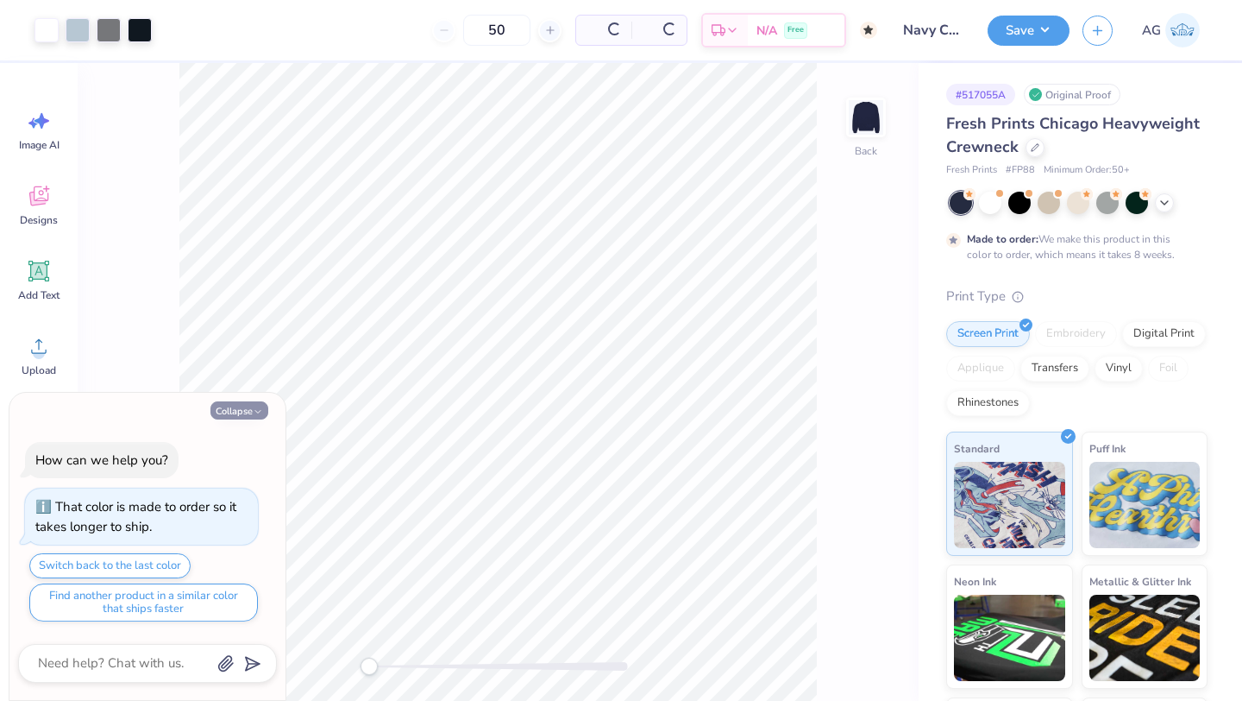
click at [255, 410] on polyline "button" at bounding box center [257, 411] width 5 height 3
type textarea "x"
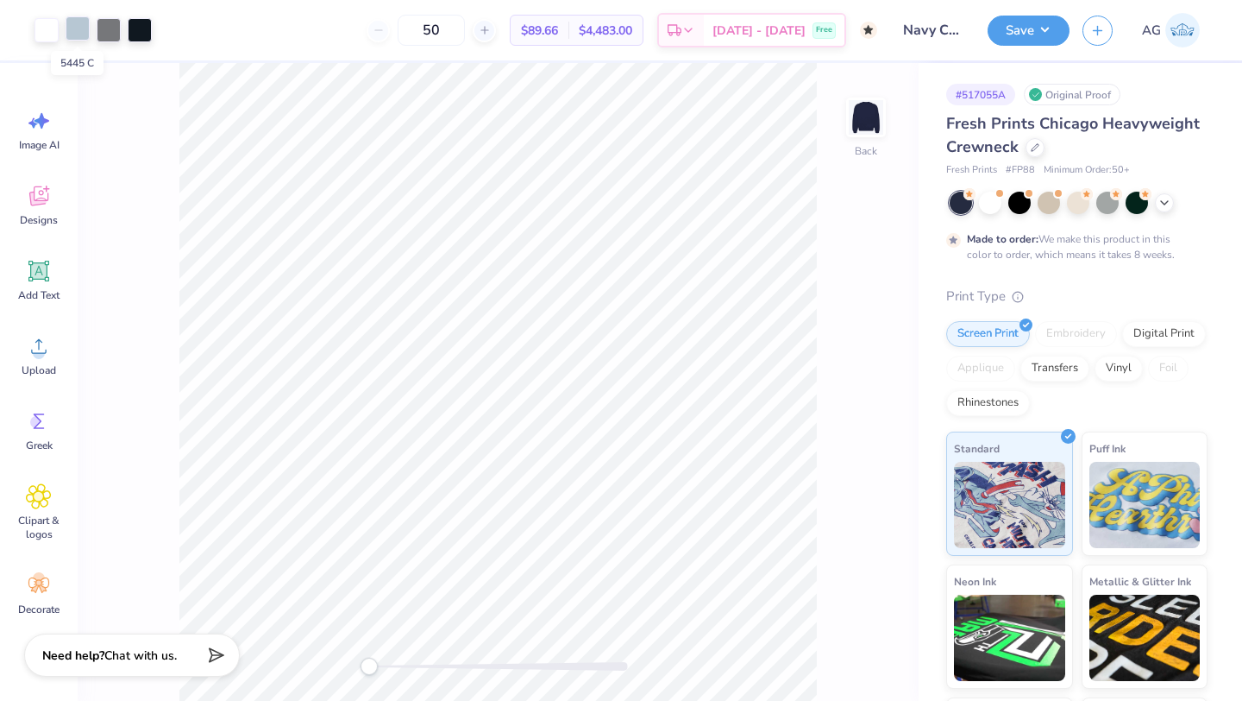
click at [83, 30] on div at bounding box center [78, 28] width 24 height 24
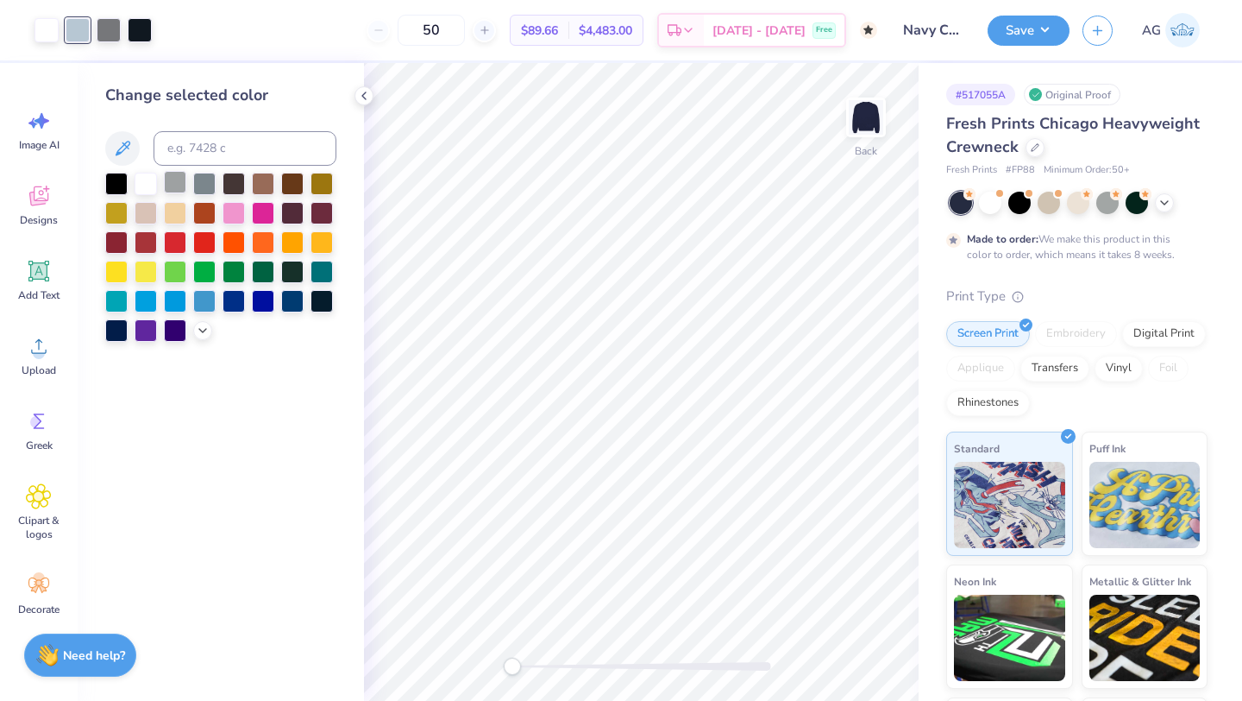
click at [172, 185] on div at bounding box center [175, 182] width 22 height 22
click at [832, 644] on icon at bounding box center [837, 652] width 17 height 17
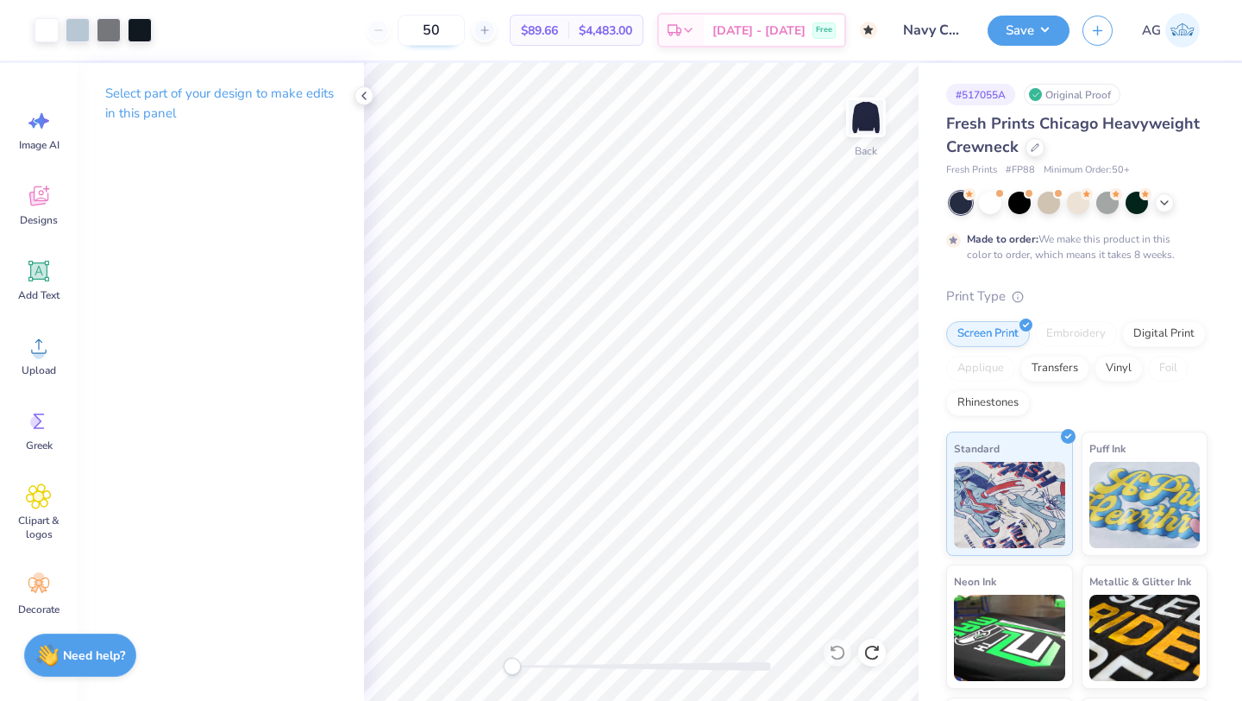
click at [465, 33] on input "50" at bounding box center [431, 30] width 67 height 31
type input "5"
type input "7"
type input "100"
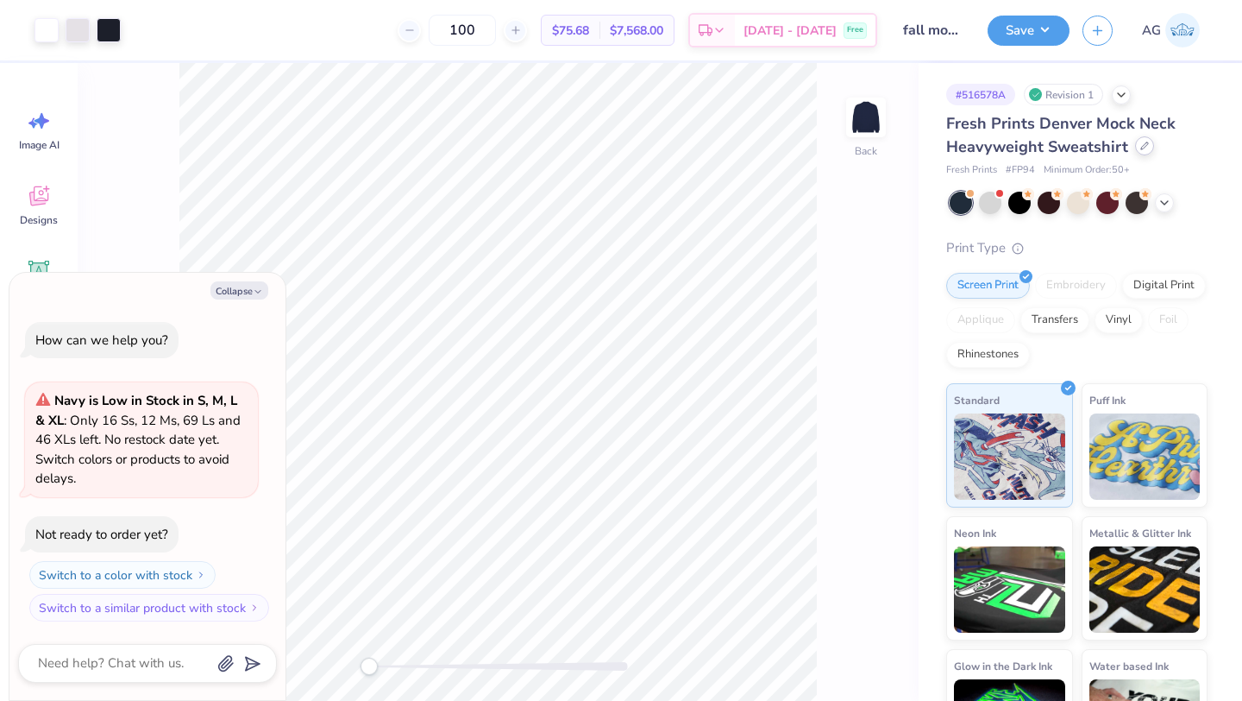
click at [1135, 149] on div at bounding box center [1144, 145] width 19 height 19
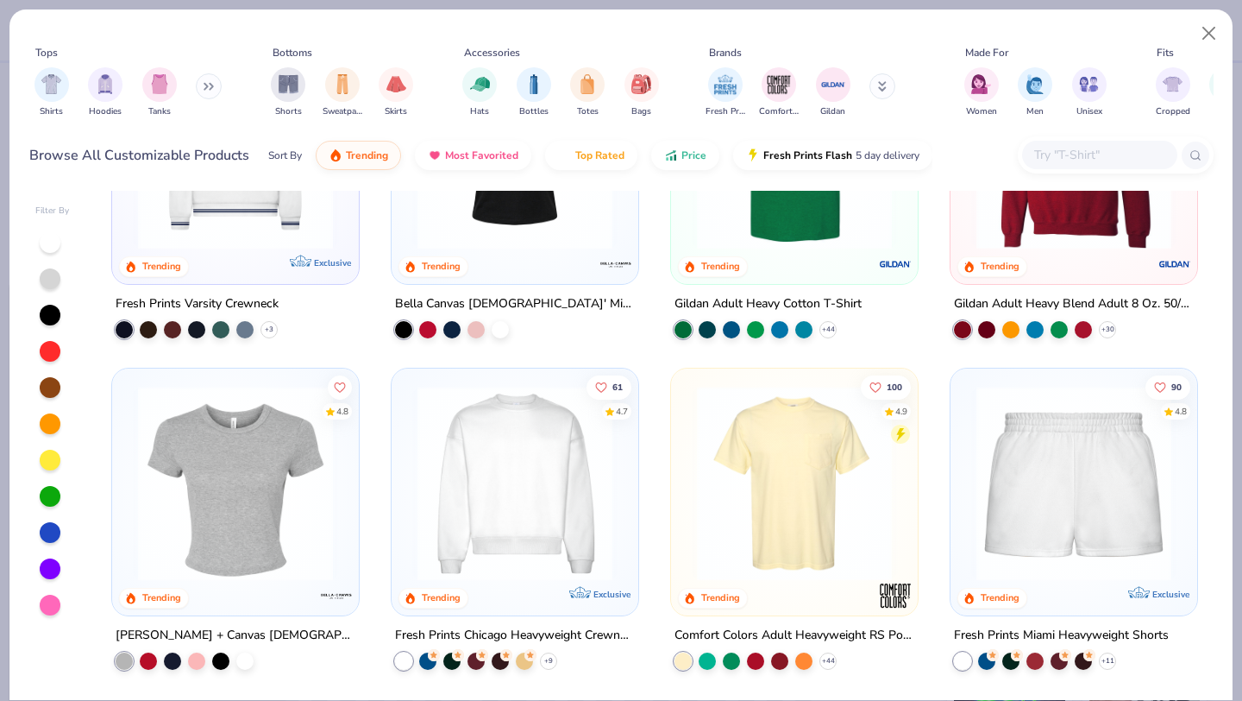
scroll to position [922, 0]
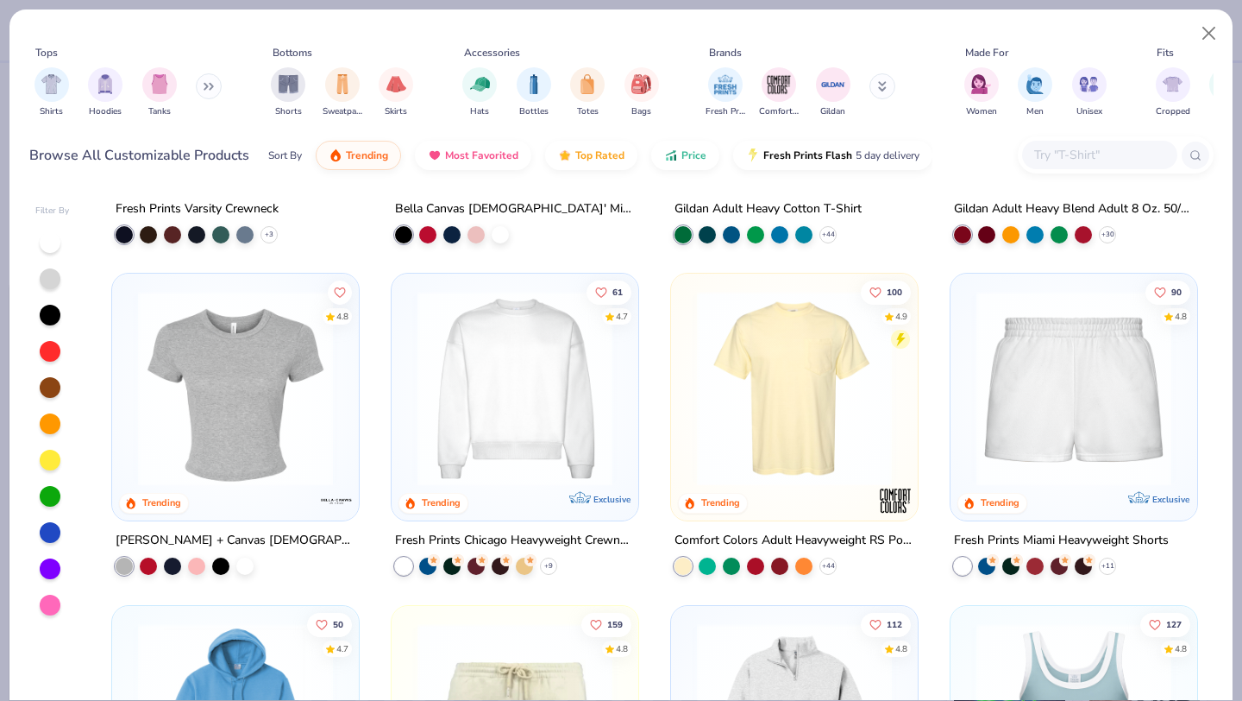
click at [548, 437] on img at bounding box center [515, 388] width 212 height 195
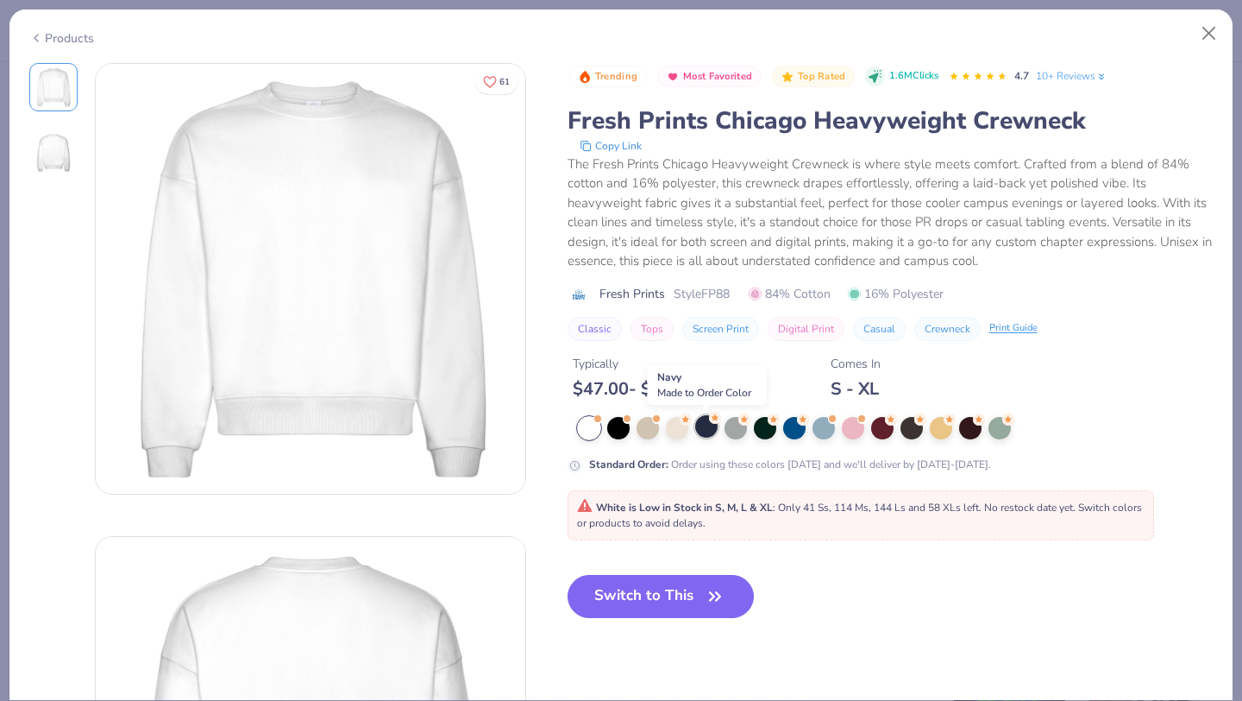
click at [703, 422] on div at bounding box center [706, 426] width 22 height 22
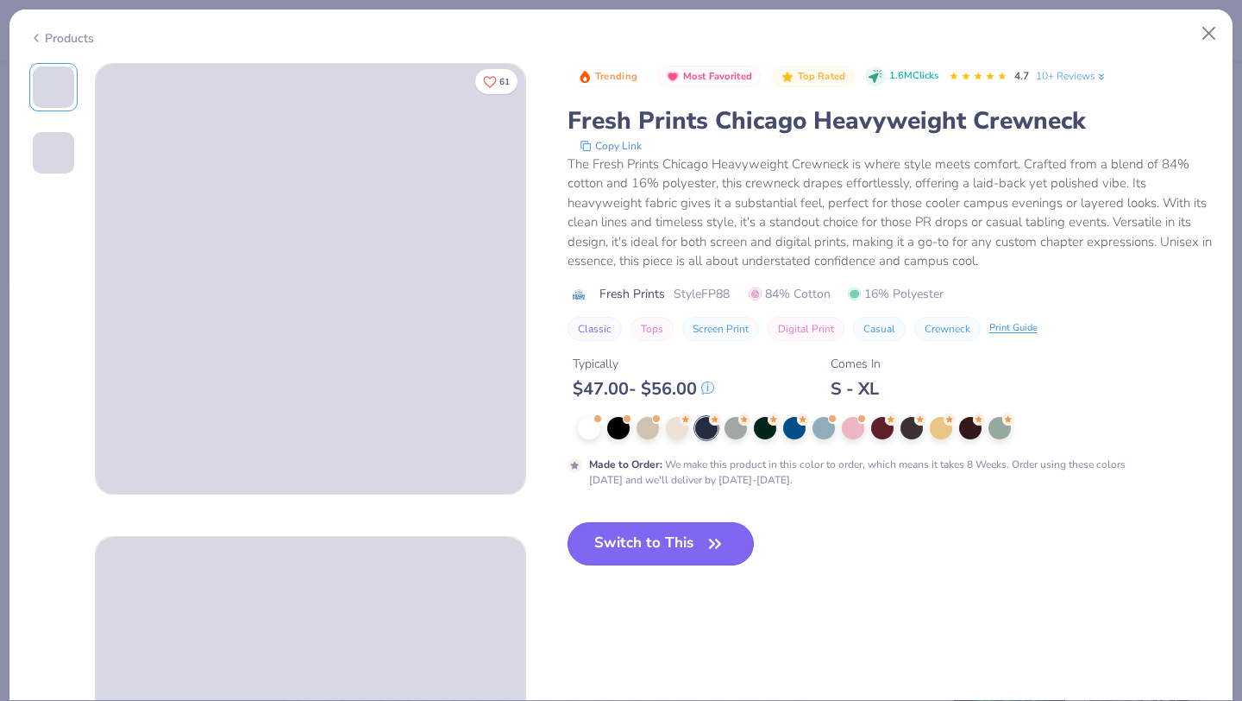
click at [665, 549] on button "Switch to This" at bounding box center [661, 543] width 187 height 43
click at [681, 542] on button "Switch to This" at bounding box center [661, 543] width 187 height 43
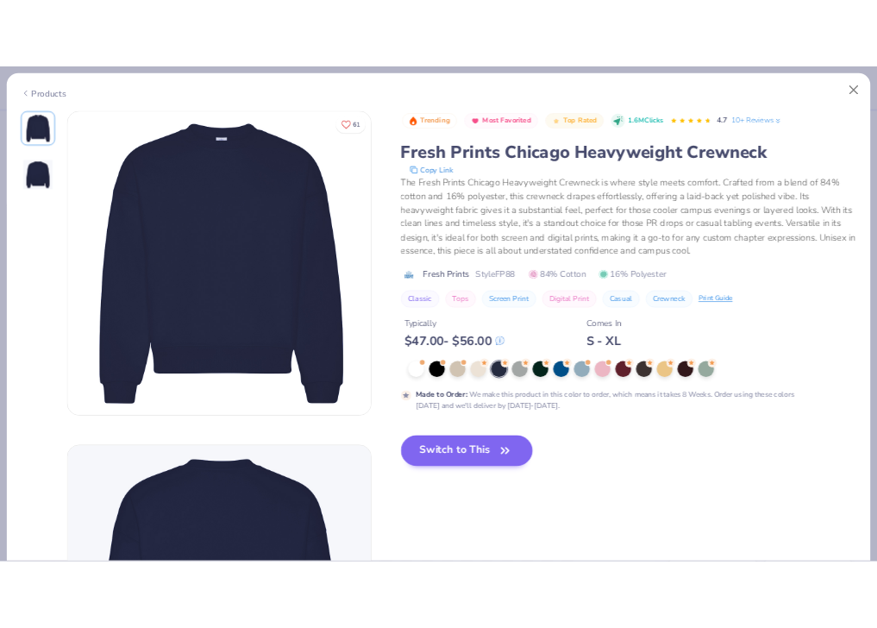
scroll to position [72, 0]
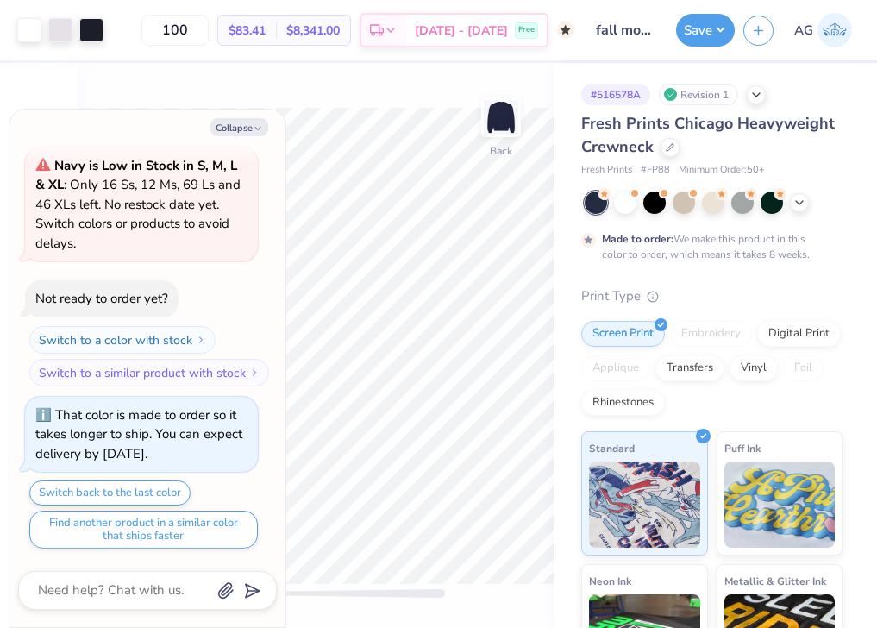
type textarea "x"
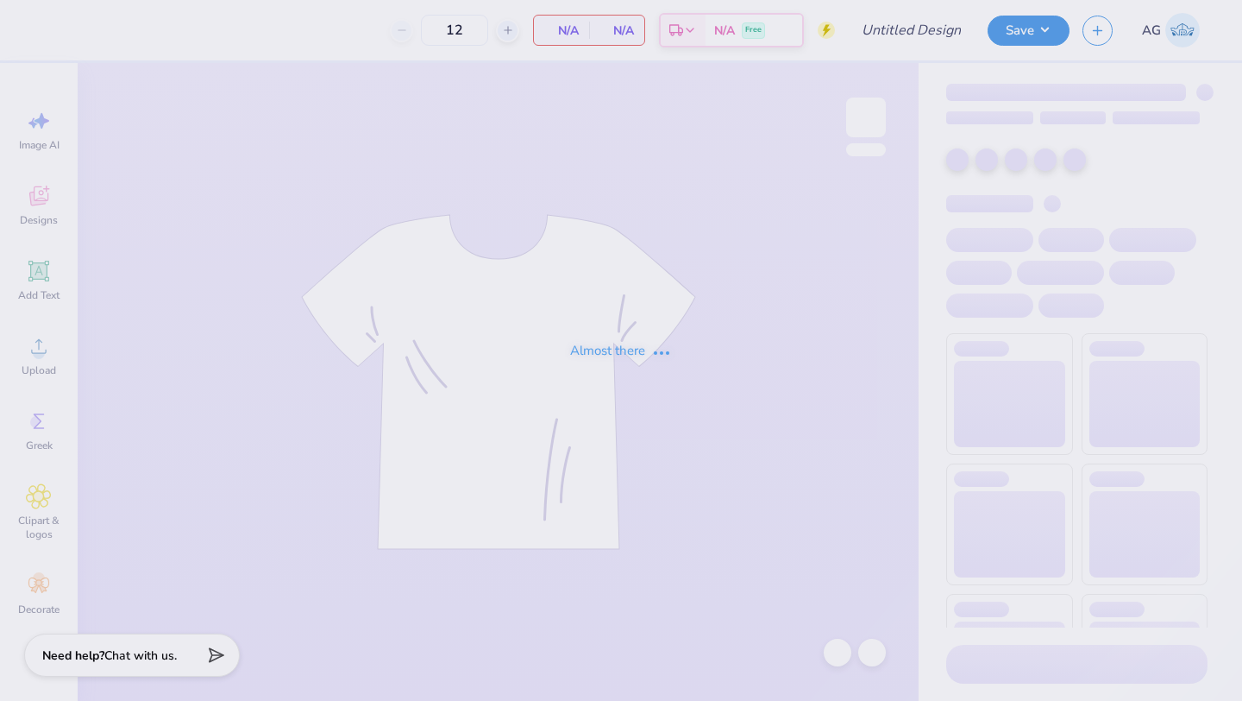
type input "fall mock neck"
type input "100"
